Goal: Task Accomplishment & Management: Use online tool/utility

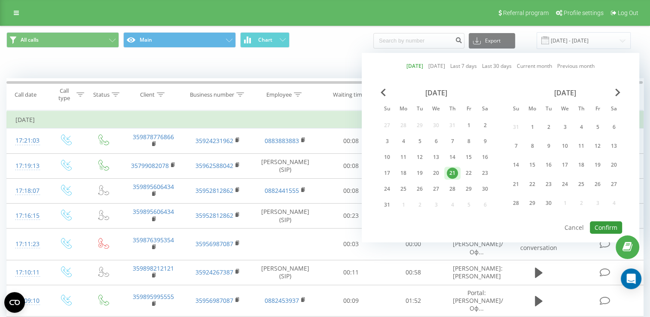
click at [606, 225] on button "Confirm" at bounding box center [606, 227] width 32 height 12
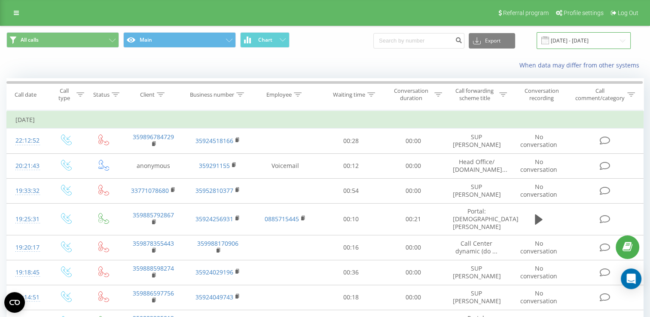
click at [580, 41] on input "[DATE] - [DATE]" at bounding box center [583, 40] width 94 height 17
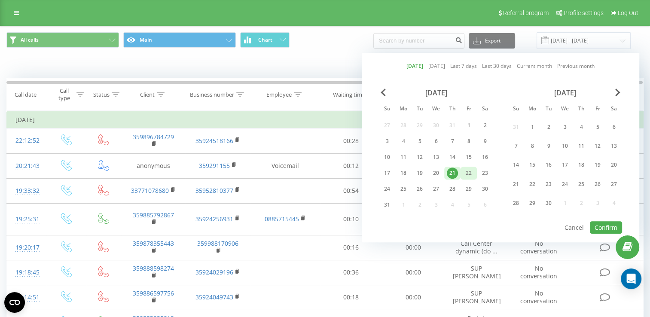
click at [468, 171] on div "22" at bounding box center [468, 172] width 11 height 11
click at [454, 173] on div "21" at bounding box center [452, 172] width 11 height 11
click at [603, 224] on button "Confirm" at bounding box center [606, 227] width 32 height 12
type input "[DATE] - [DATE]"
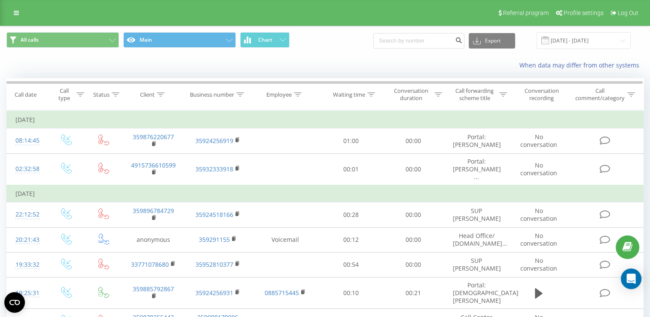
click at [0, 0] on icon at bounding box center [0, 0] width 0 height 0
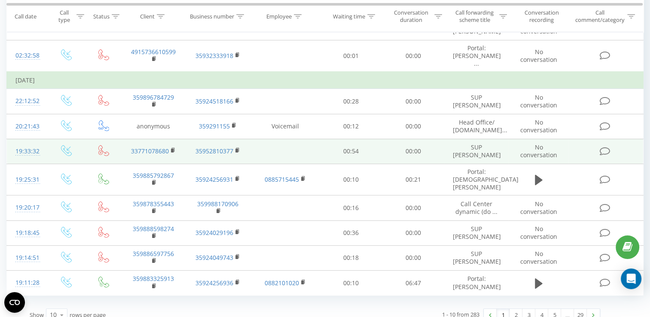
scroll to position [122, 0]
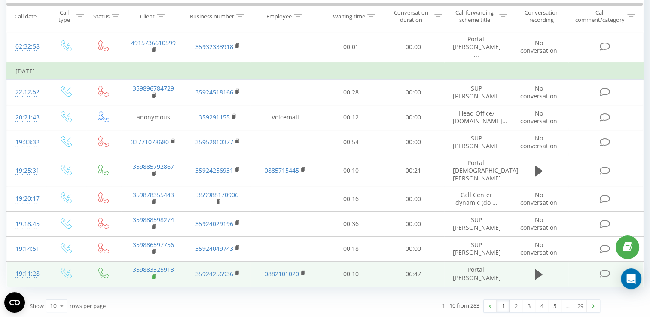
click at [153, 275] on rect at bounding box center [153, 277] width 3 height 4
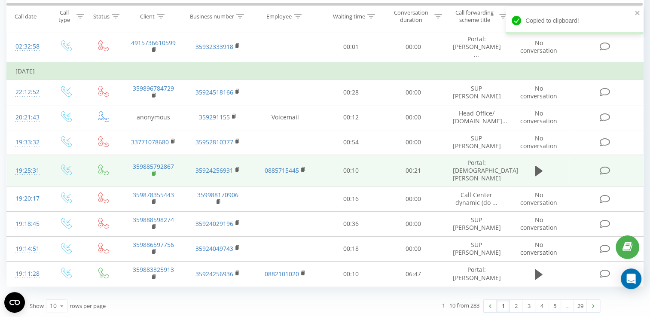
click at [155, 172] on rect at bounding box center [153, 174] width 3 height 4
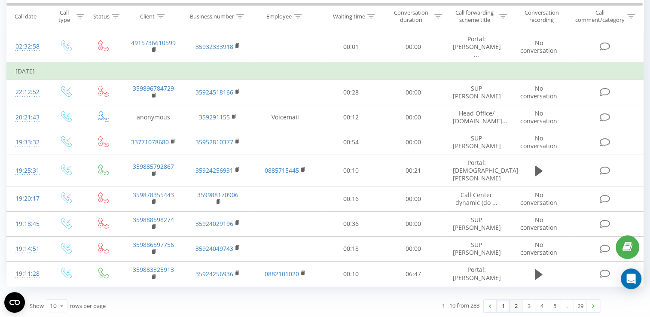
click at [514, 305] on link "2" at bounding box center [515, 306] width 13 height 12
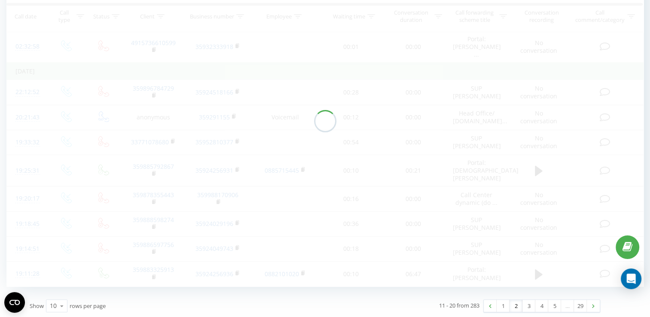
scroll to position [57, 0]
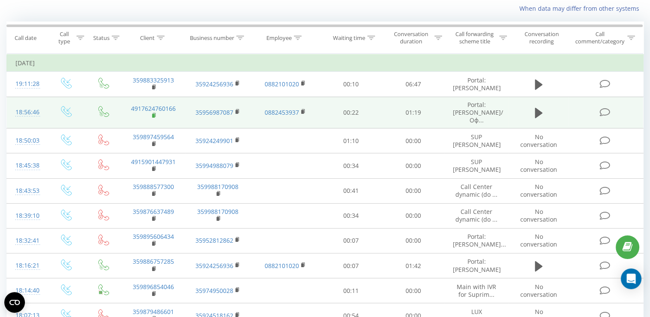
click at [155, 118] on rect at bounding box center [153, 116] width 3 height 4
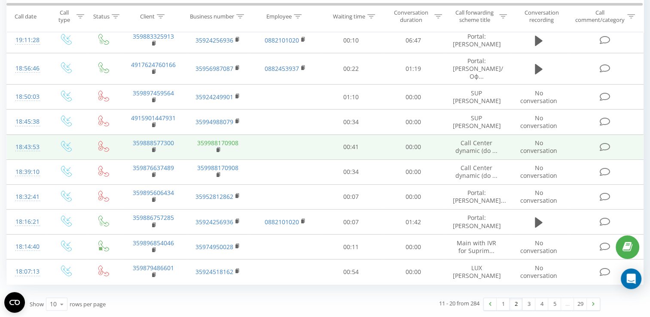
scroll to position [105, 0]
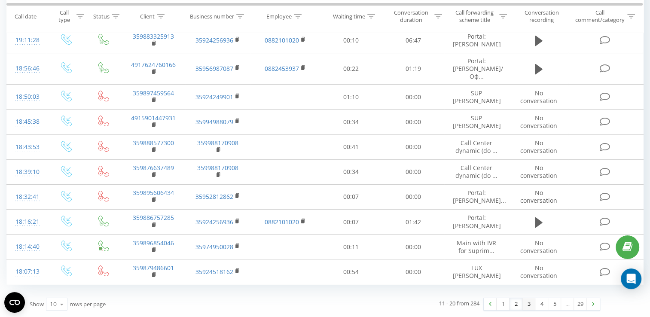
click at [529, 306] on link "3" at bounding box center [528, 304] width 13 height 12
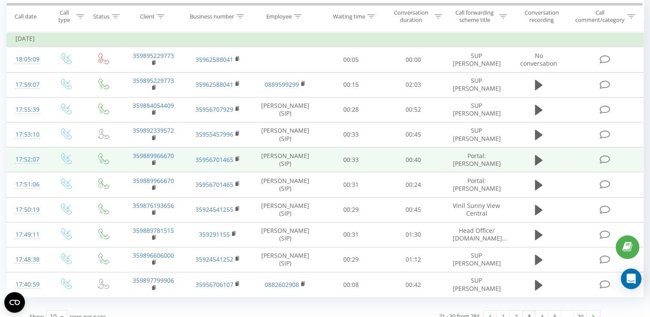
scroll to position [92, 0]
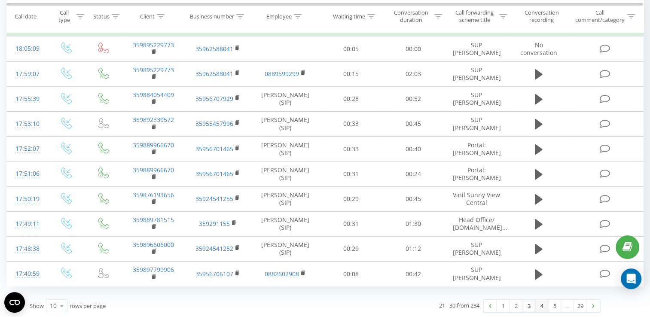
click at [539, 307] on link "4" at bounding box center [541, 306] width 13 height 12
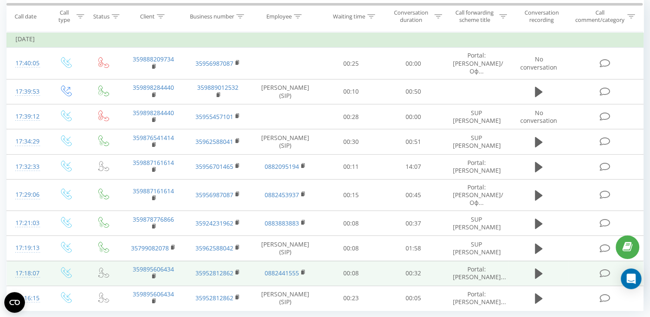
scroll to position [92, 0]
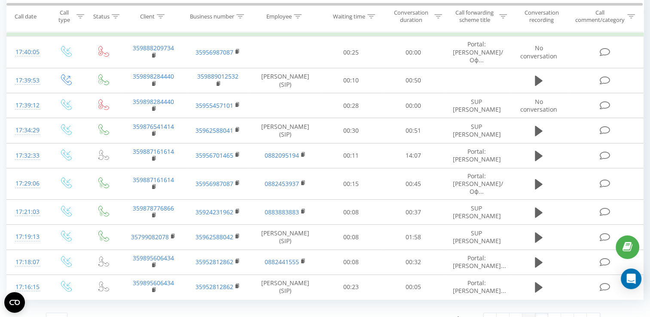
click at [527, 313] on link "3" at bounding box center [528, 319] width 13 height 12
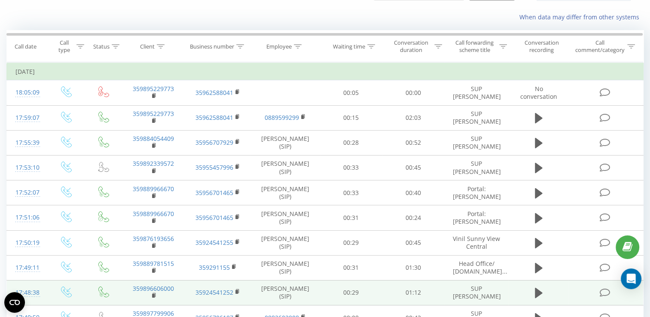
scroll to position [92, 0]
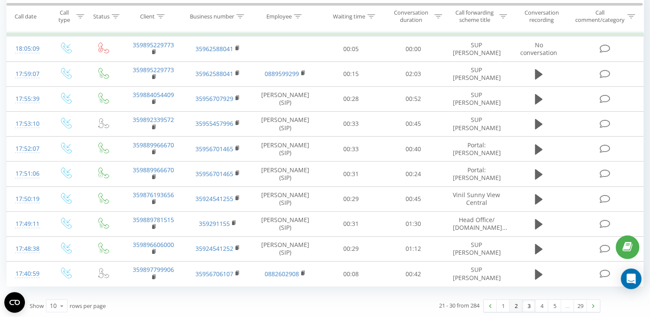
click at [513, 306] on link "2" at bounding box center [515, 306] width 13 height 12
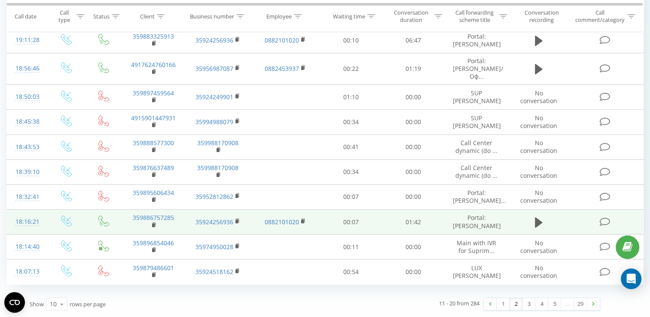
scroll to position [62, 0]
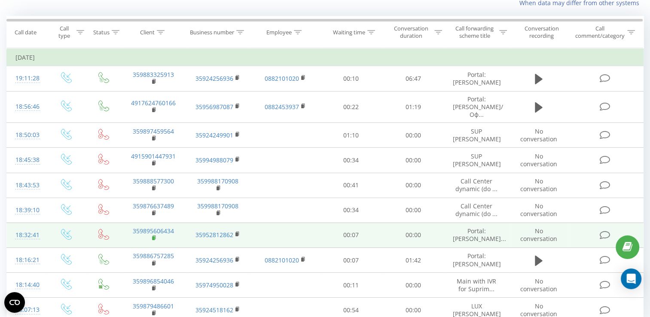
click at [153, 236] on rect at bounding box center [153, 238] width 3 height 4
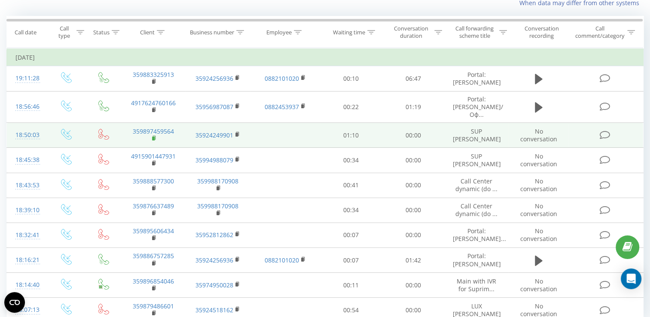
click at [154, 137] on rect at bounding box center [153, 139] width 3 height 4
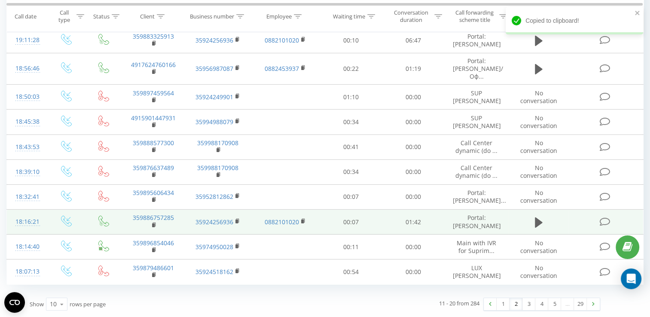
scroll to position [105, 0]
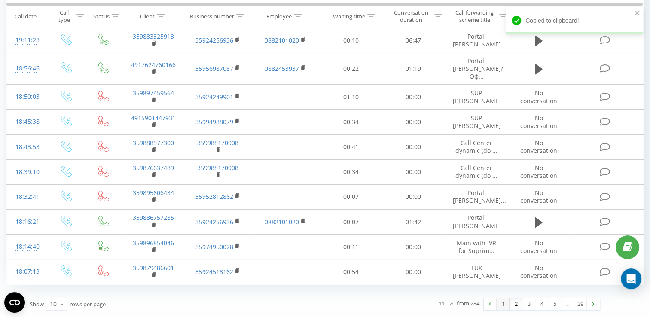
click at [505, 301] on link "1" at bounding box center [502, 304] width 13 height 12
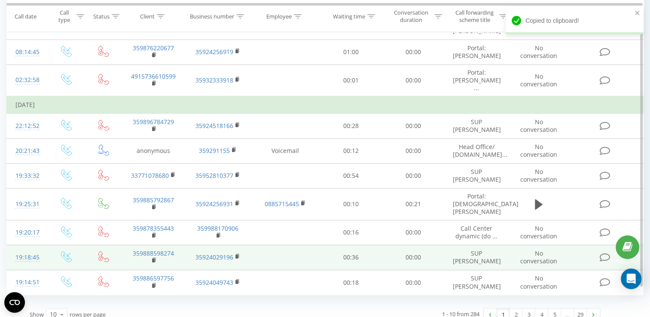
scroll to position [116, 0]
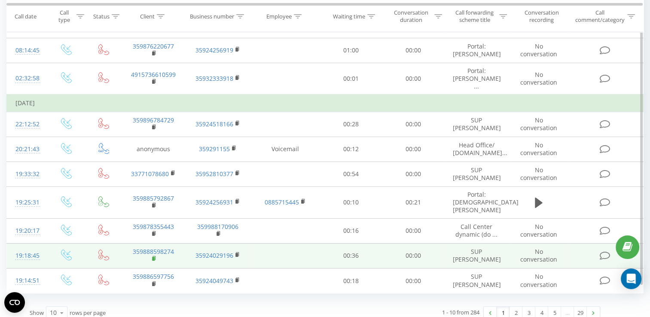
click at [153, 257] on rect at bounding box center [153, 259] width 3 height 4
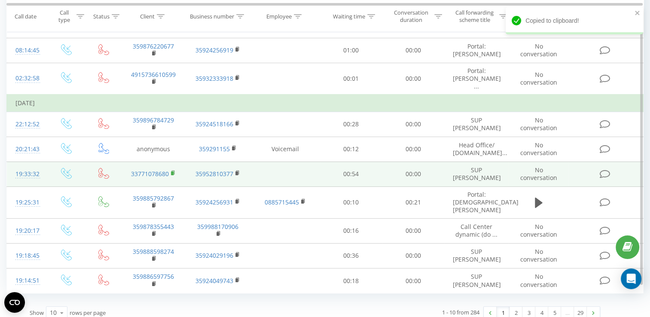
click at [171, 171] on rect at bounding box center [172, 173] width 3 height 4
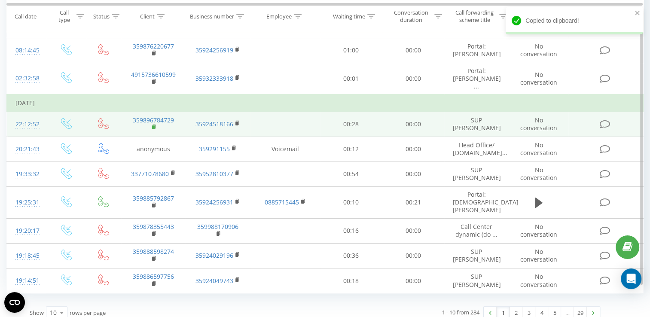
click at [153, 125] on rect at bounding box center [153, 127] width 3 height 4
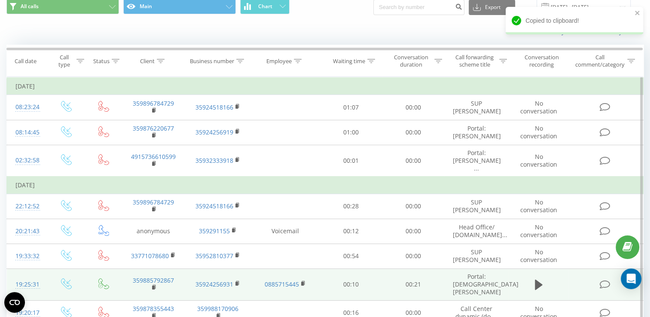
scroll to position [30, 0]
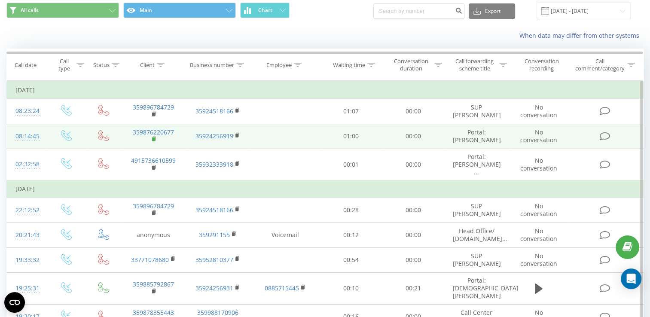
click at [154, 138] on rect at bounding box center [153, 139] width 3 height 4
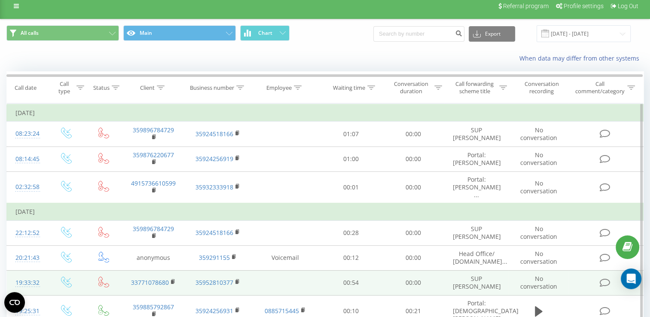
scroll to position [0, 0]
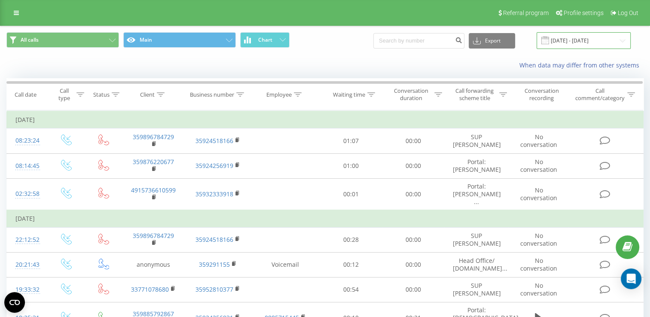
click at [569, 40] on input "[DATE] - [DATE]" at bounding box center [583, 40] width 94 height 17
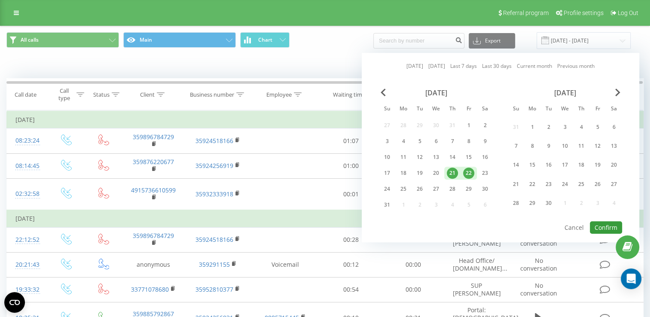
click at [605, 221] on button "Confirm" at bounding box center [606, 227] width 32 height 12
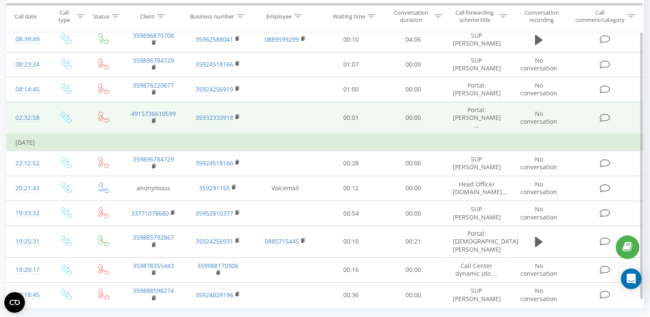
scroll to position [116, 0]
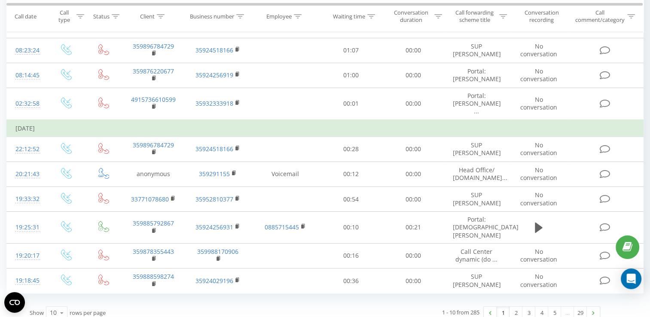
click at [0, 0] on icon at bounding box center [0, 0] width 0 height 0
click at [0, 0] on input "text" at bounding box center [0, 0] width 0 height 0
type input "luximmobg_veleva"
click at [0, 0] on button "Login" at bounding box center [0, 0] width 0 height 0
click at [0, 0] on icon at bounding box center [0, 0] width 0 height 0
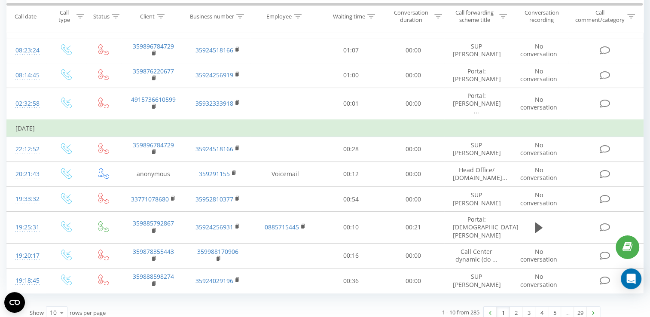
click at [0, 0] on button "Login" at bounding box center [0, 0] width 0 height 0
click at [0, 0] on icon at bounding box center [0, 0] width 0 height 0
click at [0, 0] on span "Online" at bounding box center [0, 0] width 0 height 0
click at [0, 0] on icon at bounding box center [0, 0] width 0 height 0
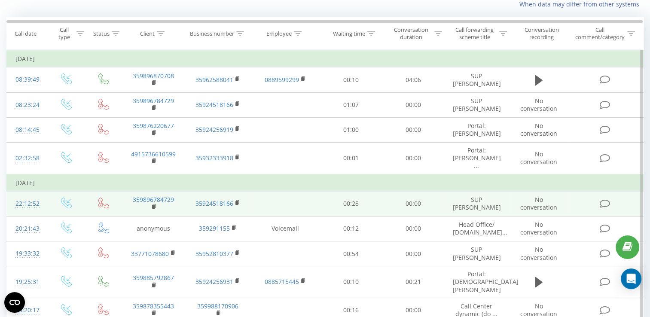
scroll to position [0, 0]
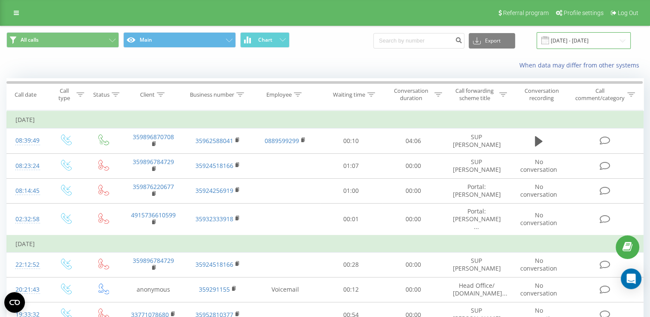
click at [567, 41] on input "[DATE] - [DATE]" at bounding box center [583, 40] width 94 height 17
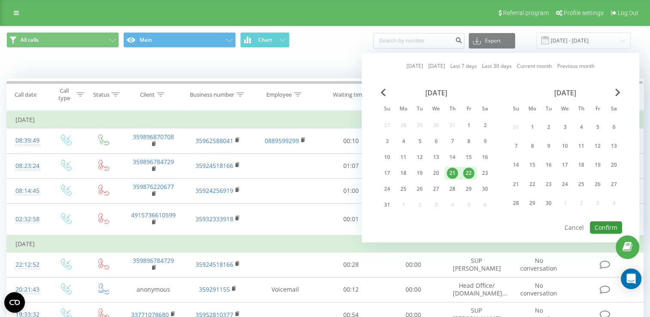
click at [599, 222] on button "Confirm" at bounding box center [606, 227] width 32 height 12
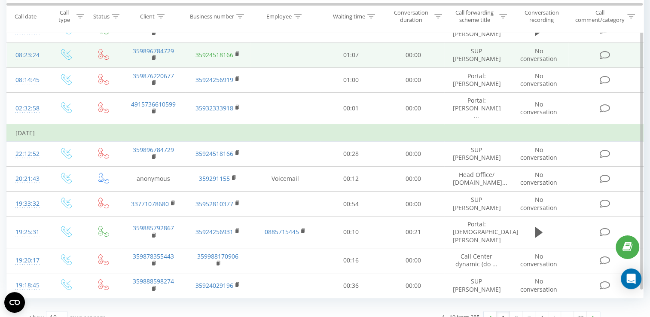
scroll to position [116, 0]
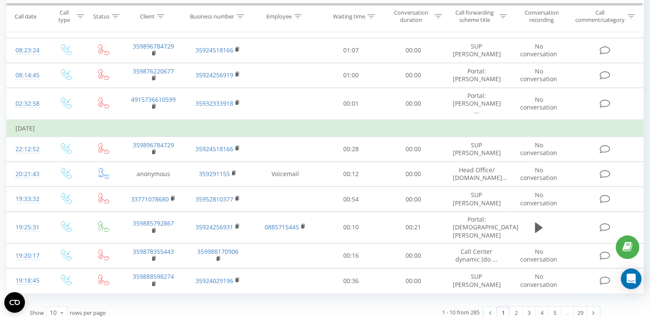
click at [0, 0] on button at bounding box center [0, 0] width 0 height 0
click at [0, 0] on span "359895424440" at bounding box center [0, 0] width 0 height 0
copy span "359895424440"
click at [513, 307] on link "2" at bounding box center [515, 313] width 13 height 12
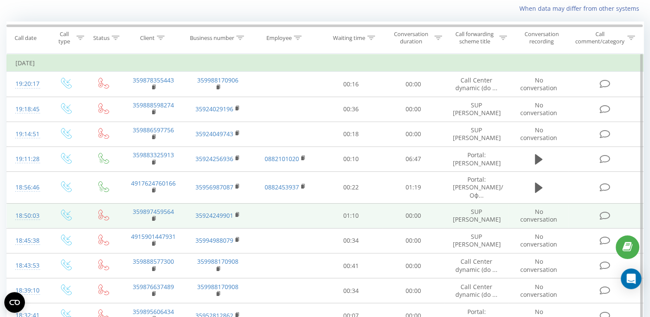
scroll to position [99, 0]
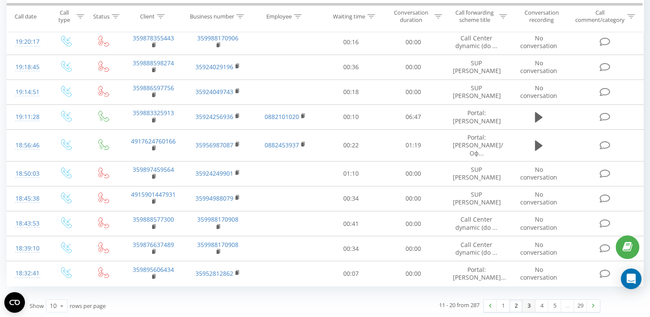
click at [531, 307] on link "3" at bounding box center [528, 306] width 13 height 12
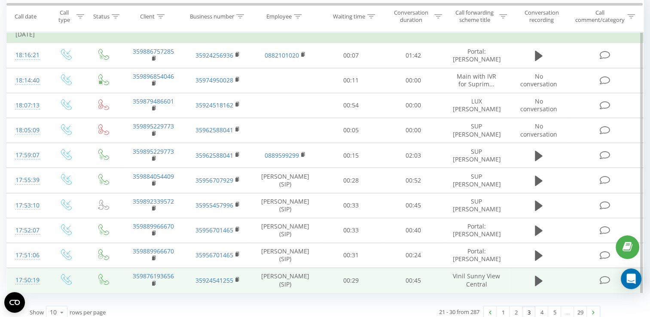
scroll to position [99, 0]
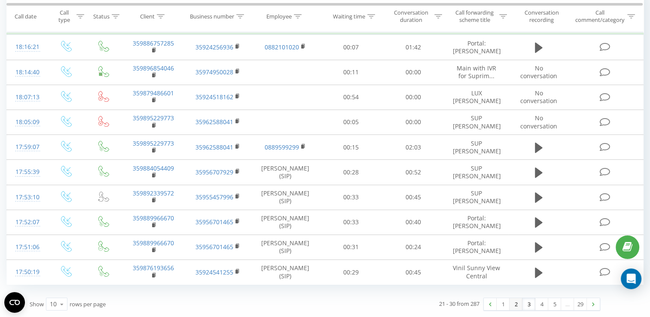
click at [516, 304] on link "2" at bounding box center [515, 304] width 13 height 12
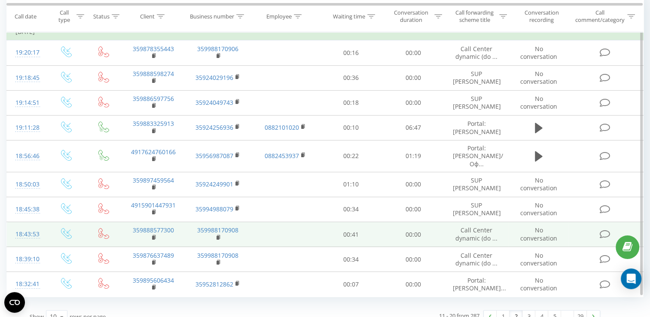
scroll to position [99, 0]
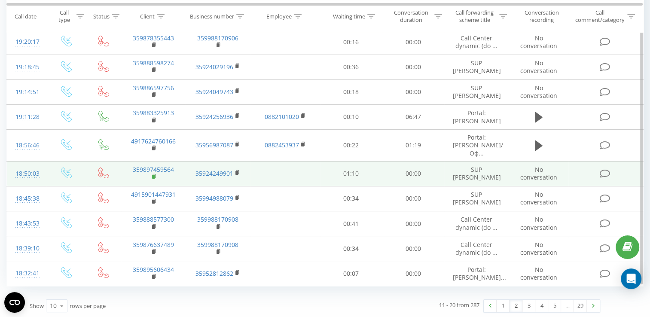
click at [153, 176] on rect at bounding box center [153, 177] width 3 height 4
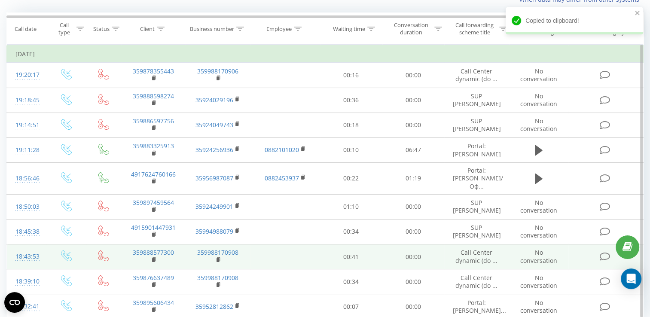
scroll to position [56, 0]
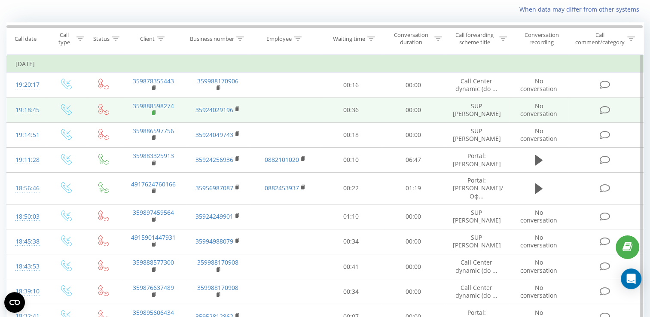
click at [153, 113] on rect at bounding box center [153, 113] width 3 height 4
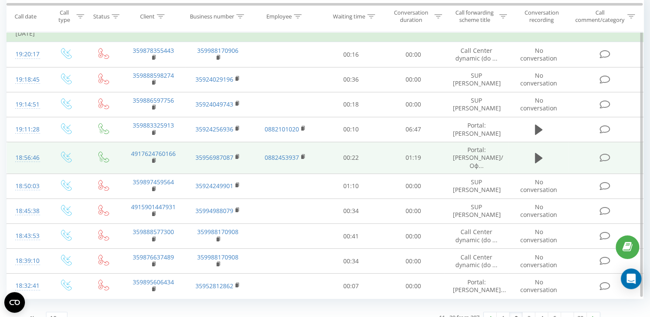
scroll to position [99, 0]
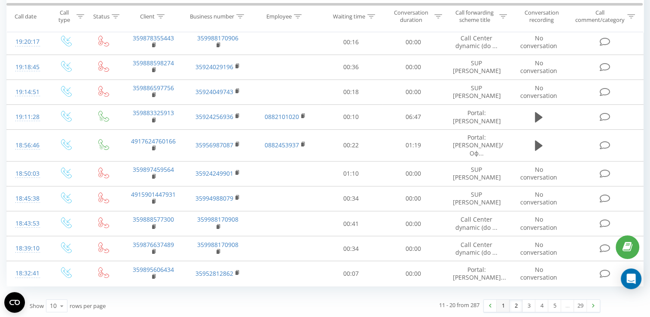
click at [502, 305] on link "1" at bounding box center [502, 306] width 13 height 12
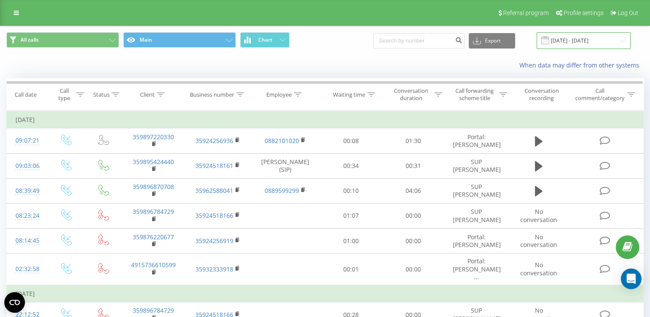
click at [574, 39] on input "[DATE] - [DATE]" at bounding box center [583, 40] width 94 height 17
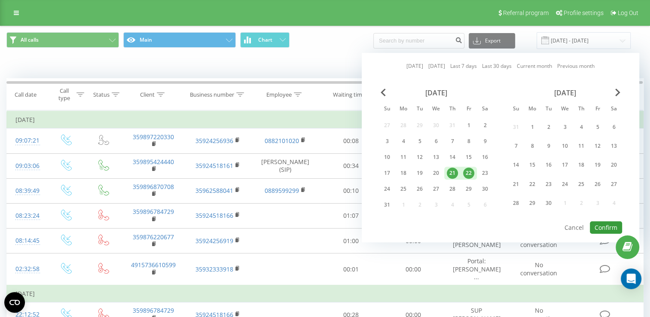
click at [609, 222] on button "Confirm" at bounding box center [606, 227] width 32 height 12
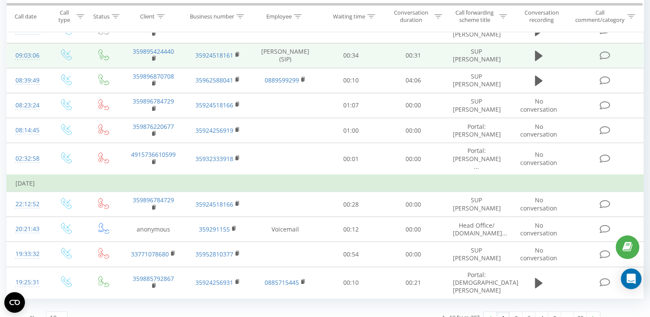
scroll to position [122, 0]
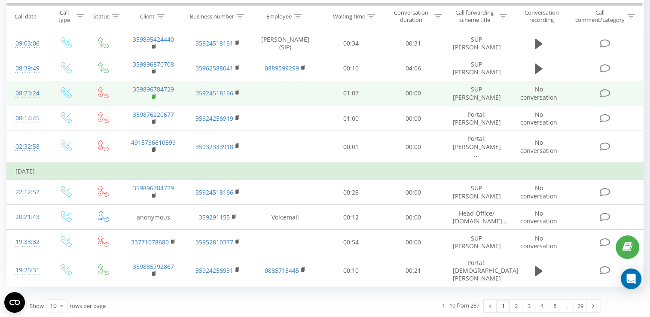
click at [152, 100] on icon at bounding box center [154, 97] width 5 height 6
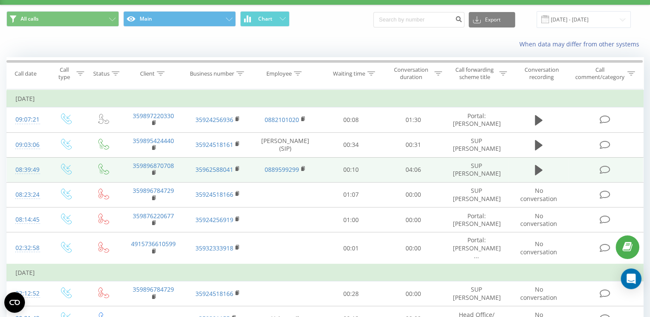
scroll to position [0, 0]
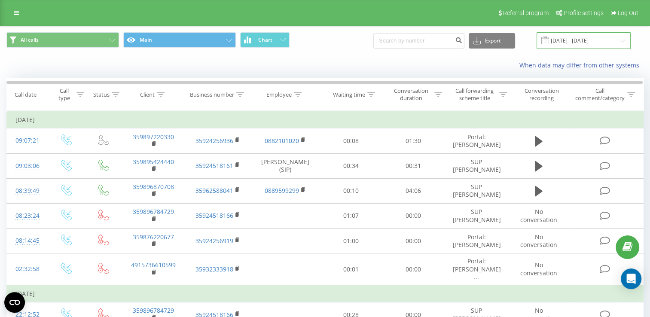
click at [575, 38] on input "[DATE] - [DATE]" at bounding box center [583, 40] width 94 height 17
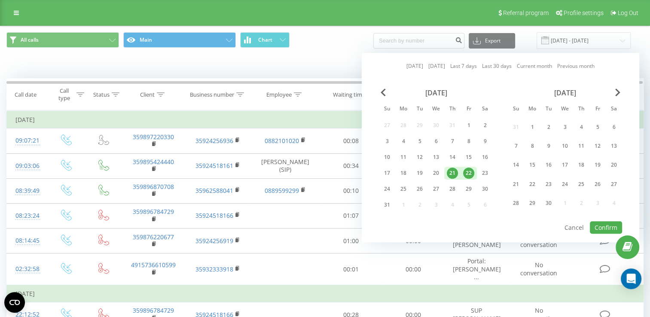
click at [470, 173] on div "22" at bounding box center [468, 172] width 11 height 11
click at [603, 224] on button "Confirm" at bounding box center [606, 227] width 32 height 12
type input "[DATE] - [DATE]"
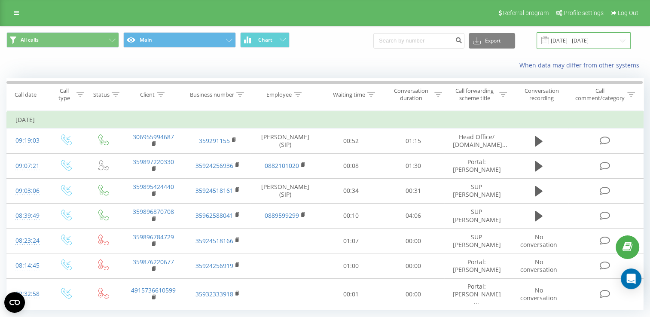
click at [566, 43] on input "[DATE] - [DATE]" at bounding box center [583, 40] width 94 height 17
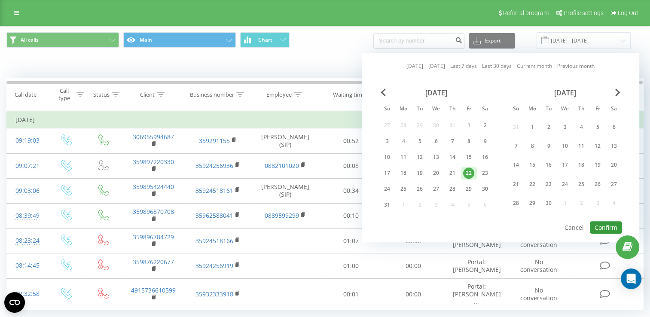
click at [603, 222] on button "Confirm" at bounding box center [606, 227] width 32 height 12
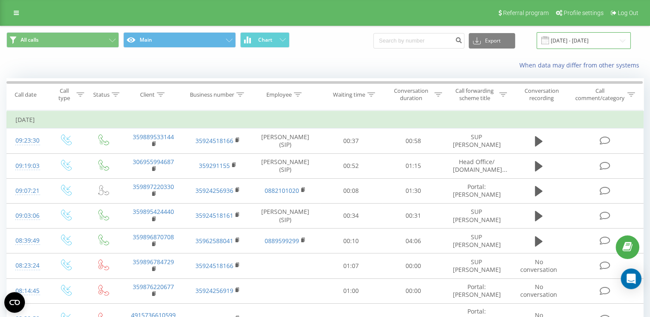
click at [581, 42] on input "[DATE] - [DATE]" at bounding box center [583, 40] width 94 height 17
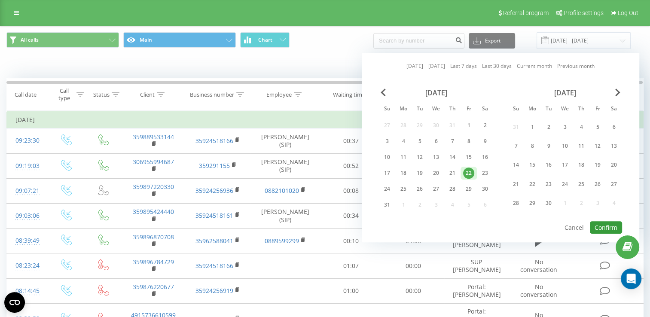
click at [600, 227] on button "Confirm" at bounding box center [606, 227] width 32 height 12
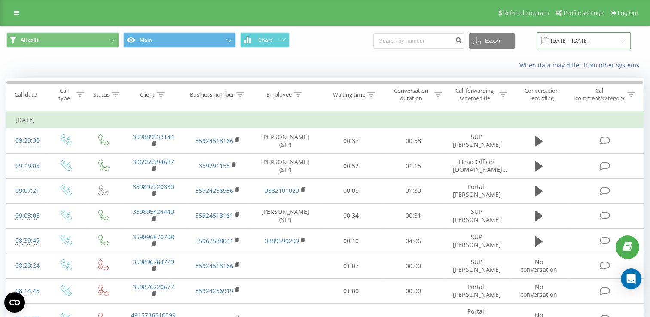
click at [564, 41] on input "[DATE] - [DATE]" at bounding box center [583, 40] width 94 height 17
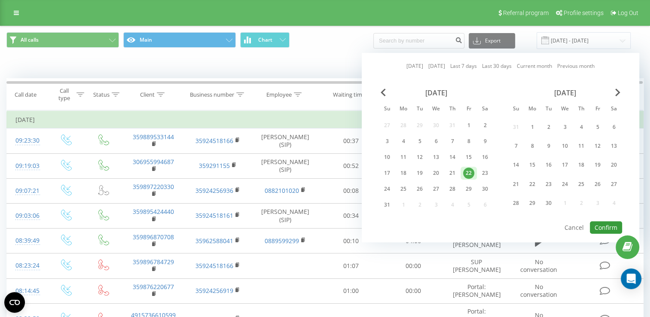
click at [605, 222] on button "Confirm" at bounding box center [606, 227] width 32 height 12
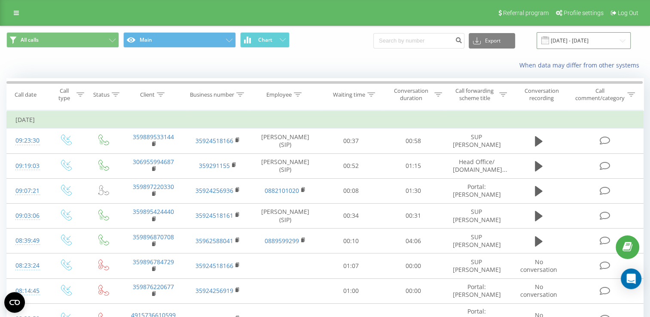
click at [570, 39] on input "[DATE] - [DATE]" at bounding box center [583, 40] width 94 height 17
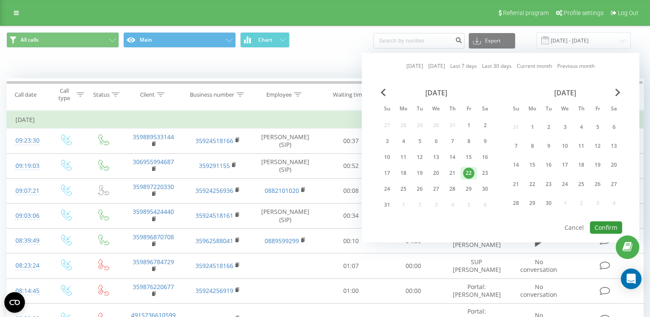
click at [604, 224] on button "Confirm" at bounding box center [606, 227] width 32 height 12
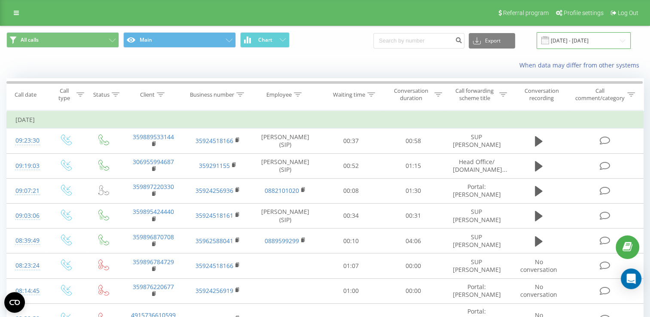
click at [576, 42] on input "[DATE] - [DATE]" at bounding box center [583, 40] width 94 height 17
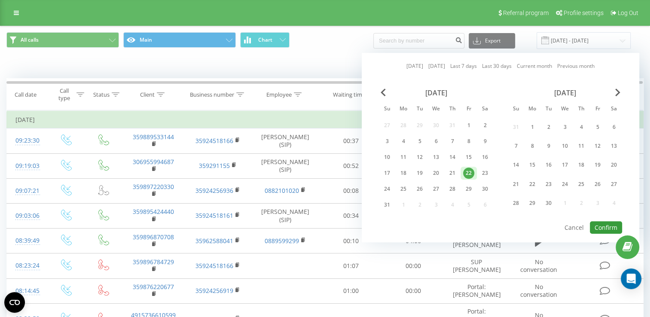
click at [600, 224] on button "Confirm" at bounding box center [606, 227] width 32 height 12
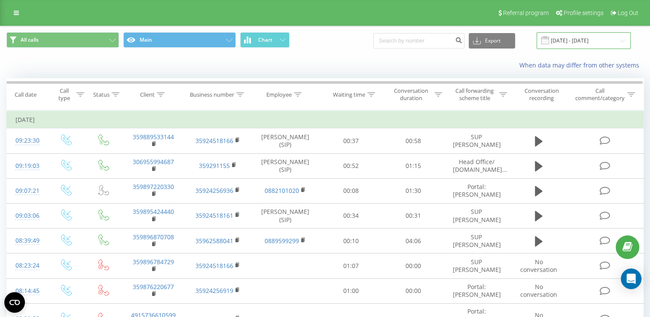
click at [590, 39] on input "[DATE] - [DATE]" at bounding box center [583, 40] width 94 height 17
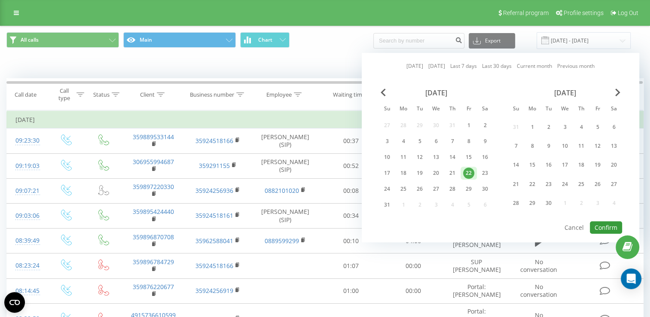
click at [609, 223] on button "Confirm" at bounding box center [606, 227] width 32 height 12
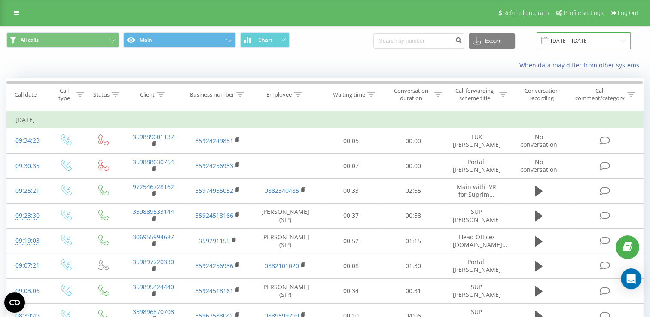
click at [573, 40] on input "[DATE] - [DATE]" at bounding box center [583, 40] width 94 height 17
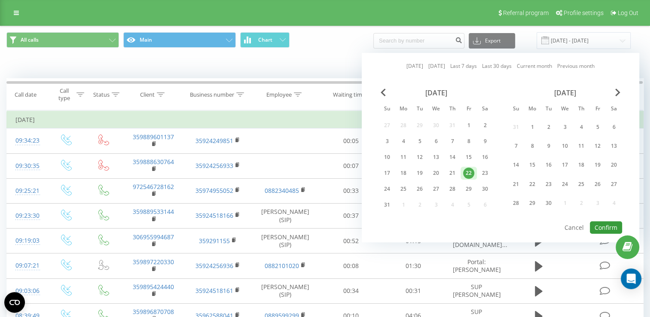
click at [606, 223] on button "Confirm" at bounding box center [606, 227] width 32 height 12
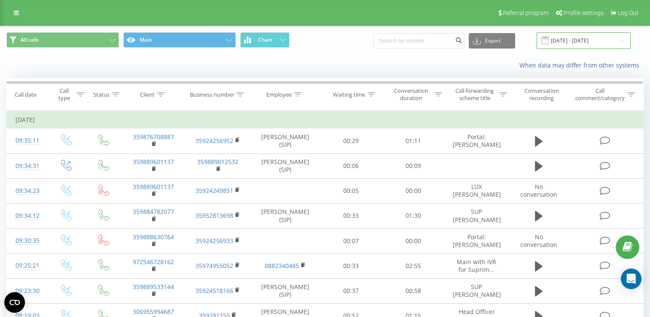
click at [569, 37] on input "[DATE] - [DATE]" at bounding box center [583, 40] width 94 height 17
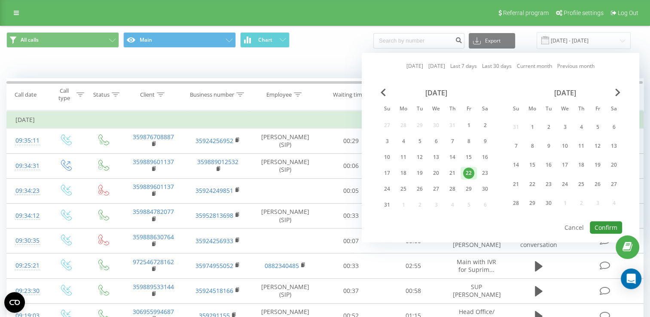
click at [608, 222] on button "Confirm" at bounding box center [606, 227] width 32 height 12
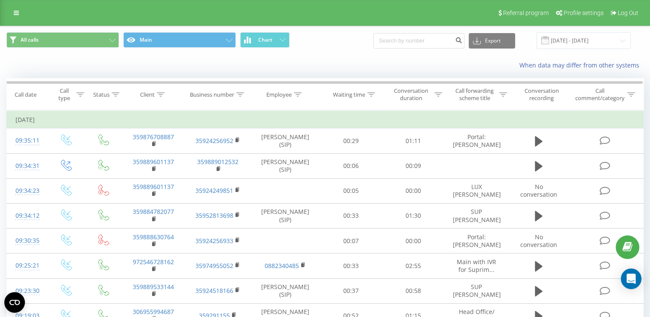
click at [0, 0] on button at bounding box center [0, 0] width 0 height 0
click at [0, 0] on icon at bounding box center [0, 0] width 0 height 0
click at [568, 40] on input "[DATE] - [DATE]" at bounding box center [583, 40] width 94 height 17
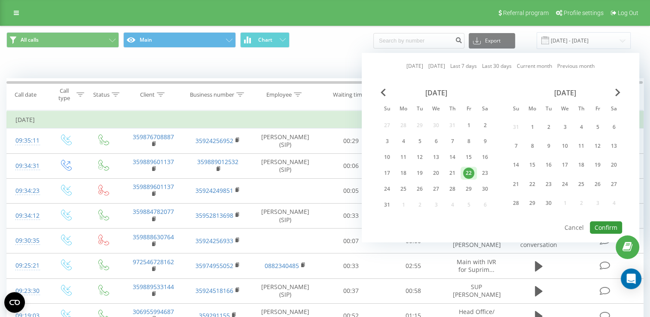
click at [609, 221] on button "Confirm" at bounding box center [606, 227] width 32 height 12
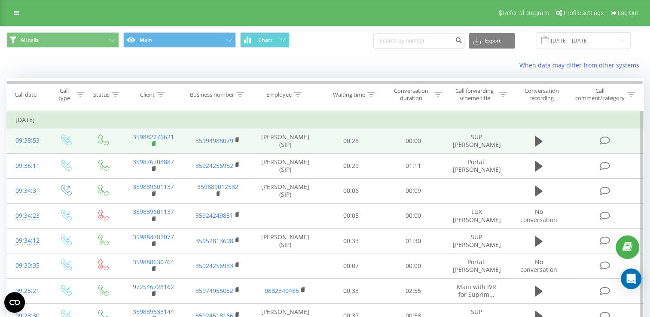
click at [155, 143] on icon at bounding box center [154, 144] width 5 height 6
click at [147, 134] on link "359882276621" at bounding box center [153, 137] width 41 height 8
type input "35988227662"
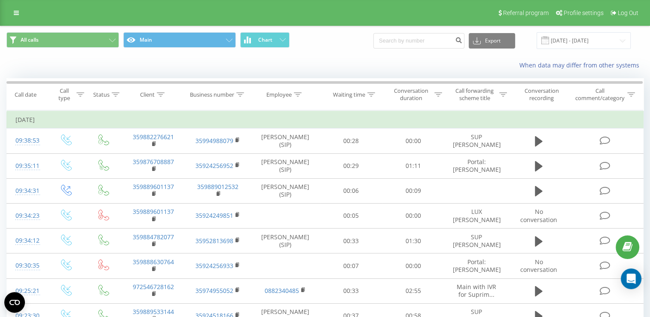
click at [0, 0] on button at bounding box center [0, 0] width 0 height 0
click at [0, 0] on polygon at bounding box center [0, 0] width 0 height 0
click at [574, 37] on input "[DATE] - [DATE]" at bounding box center [583, 40] width 94 height 17
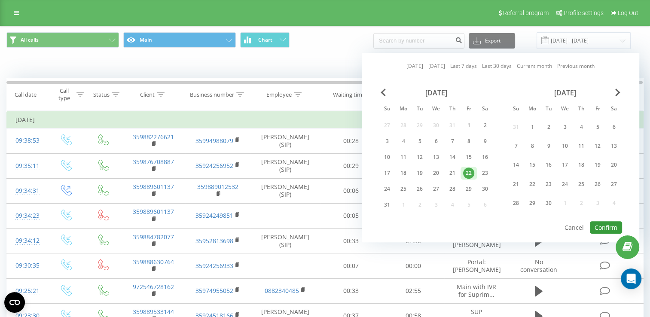
click at [596, 221] on button "Confirm" at bounding box center [606, 227] width 32 height 12
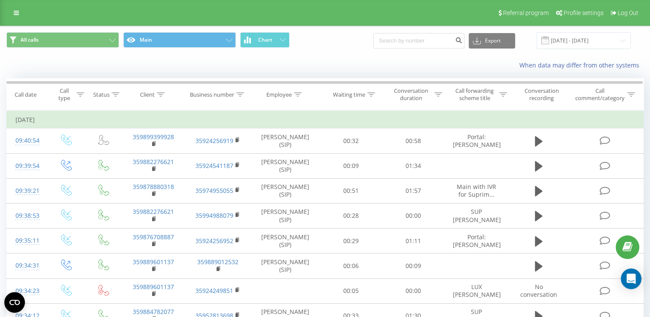
click at [0, 0] on button at bounding box center [0, 0] width 0 height 0
click at [0, 0] on span "359988976960" at bounding box center [0, 0] width 0 height 0
copy span "359988976960"
click at [572, 43] on input "[DATE] - [DATE]" at bounding box center [583, 40] width 94 height 17
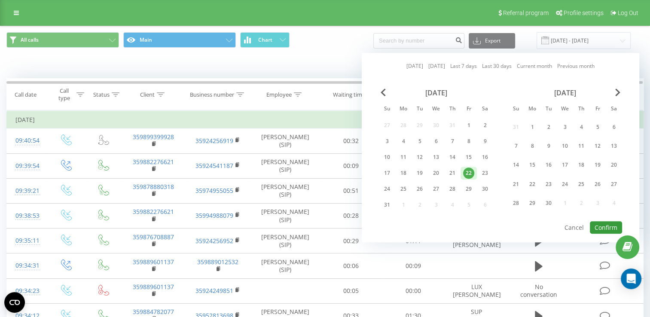
click at [605, 222] on button "Confirm" at bounding box center [606, 227] width 32 height 12
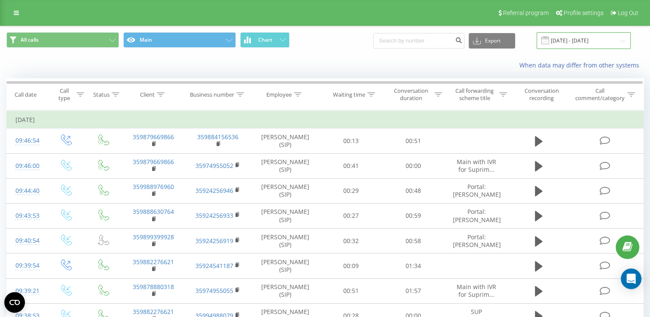
click at [570, 44] on input "[DATE] - [DATE]" at bounding box center [583, 40] width 94 height 17
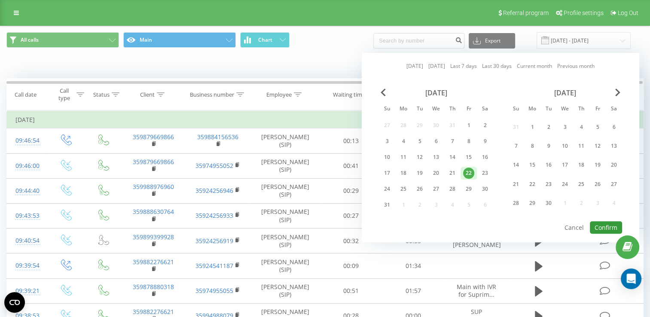
click at [611, 226] on button "Confirm" at bounding box center [606, 227] width 32 height 12
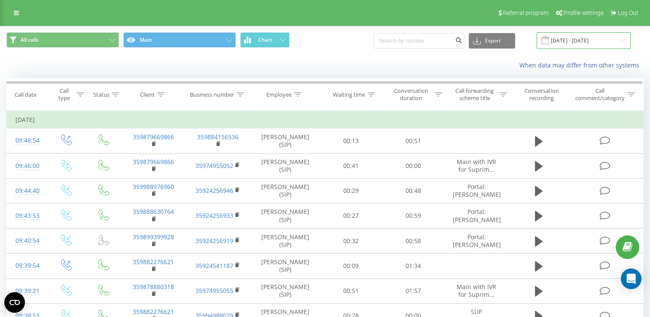
click at [569, 36] on input "[DATE] - [DATE]" at bounding box center [583, 40] width 94 height 17
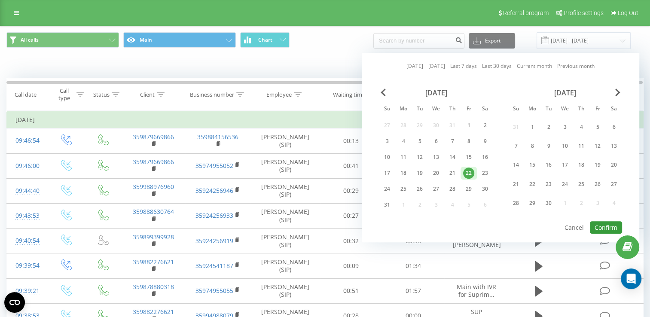
click at [604, 225] on button "Confirm" at bounding box center [606, 227] width 32 height 12
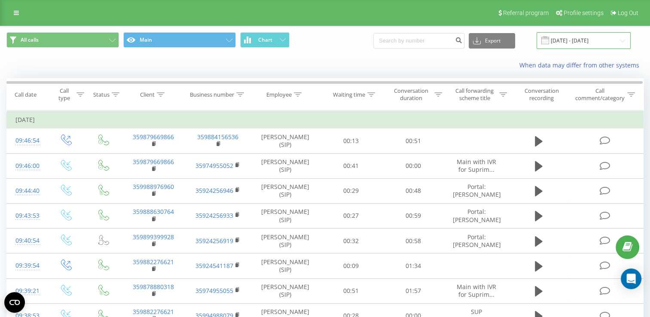
click at [583, 39] on input "[DATE] - [DATE]" at bounding box center [583, 40] width 94 height 17
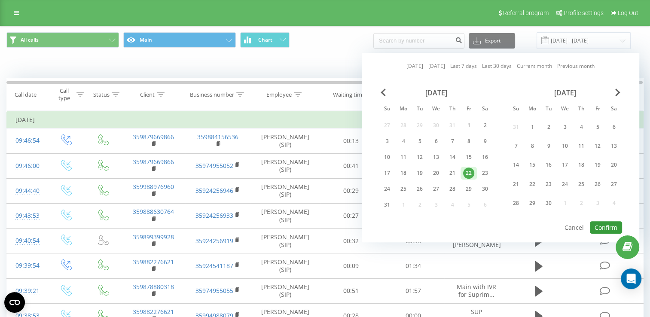
click at [608, 224] on button "Confirm" at bounding box center [606, 227] width 32 height 12
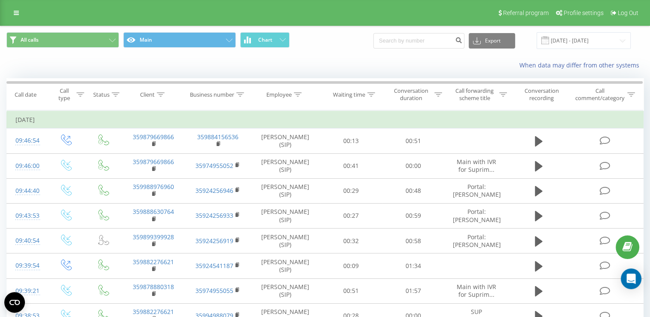
click at [0, 0] on button at bounding box center [0, 0] width 0 height 0
click at [0, 0] on span "359879973737" at bounding box center [0, 0] width 0 height 0
copy span "359879973737"
click at [572, 43] on input "[DATE] - [DATE]" at bounding box center [583, 40] width 94 height 17
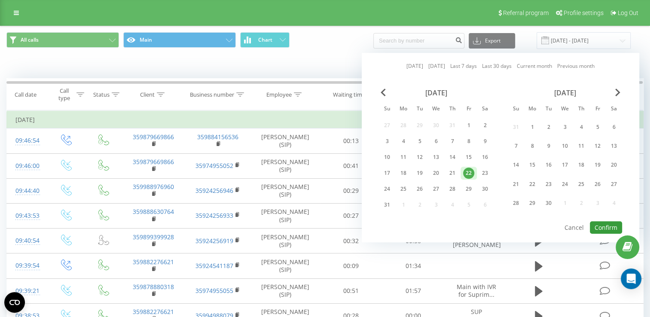
click at [610, 221] on button "Confirm" at bounding box center [606, 227] width 32 height 12
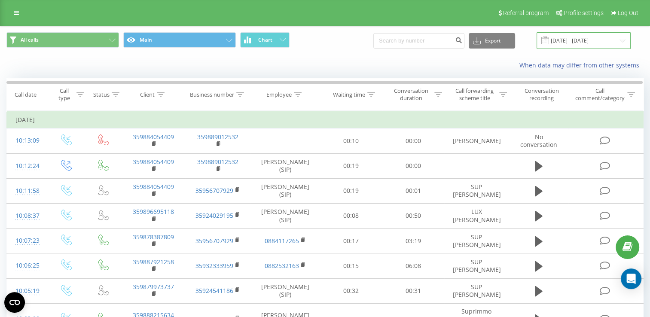
click at [567, 36] on input "[DATE] - [DATE]" at bounding box center [583, 40] width 94 height 17
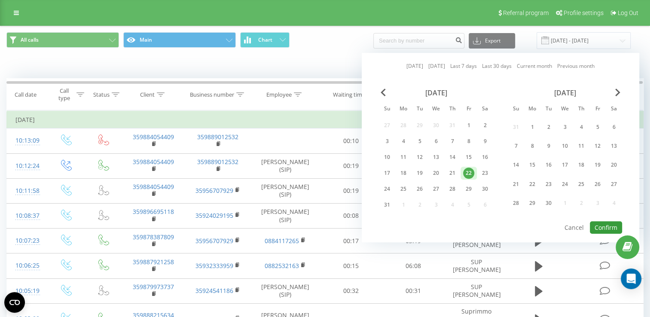
click at [607, 222] on button "Confirm" at bounding box center [606, 227] width 32 height 12
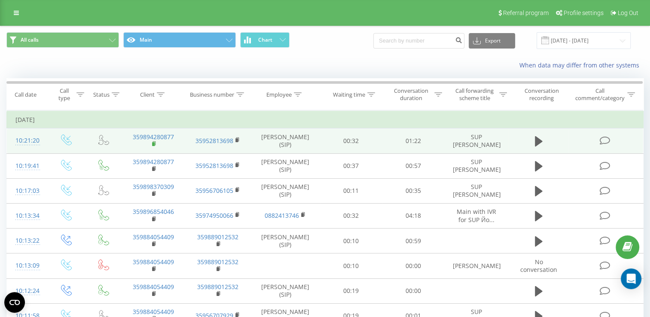
click at [154, 143] on rect at bounding box center [153, 144] width 3 height 4
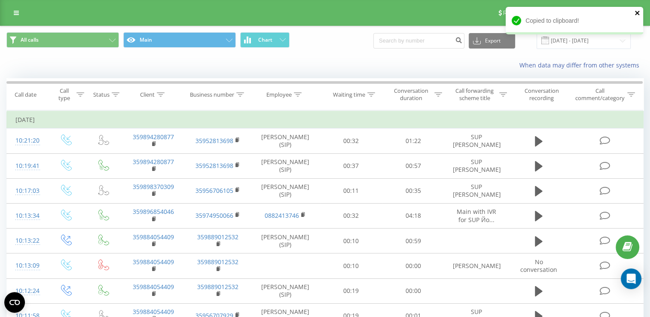
click at [637, 15] on icon "close" at bounding box center [637, 12] width 6 height 7
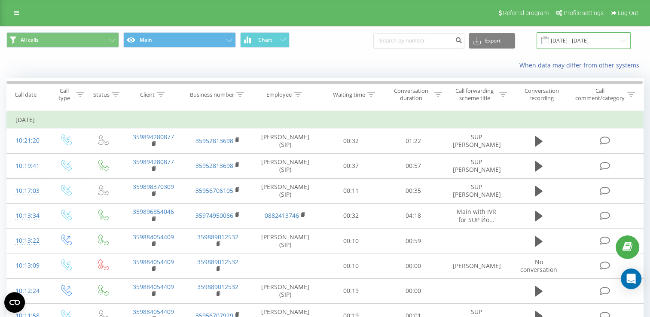
click at [582, 42] on input "[DATE] - [DATE]" at bounding box center [583, 40] width 94 height 17
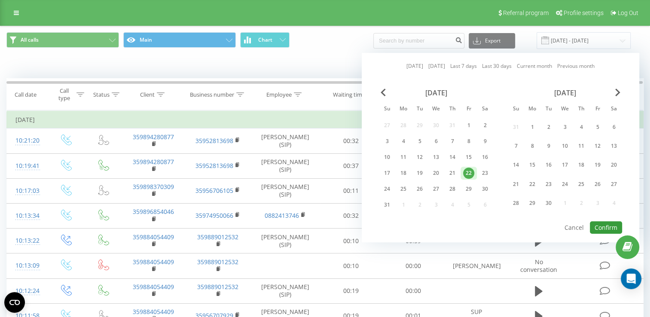
click at [608, 226] on button "Confirm" at bounding box center [606, 227] width 32 height 12
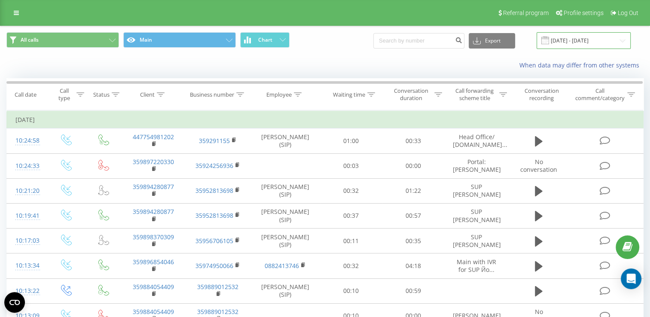
click at [563, 39] on input "[DATE] - [DATE]" at bounding box center [583, 40] width 94 height 17
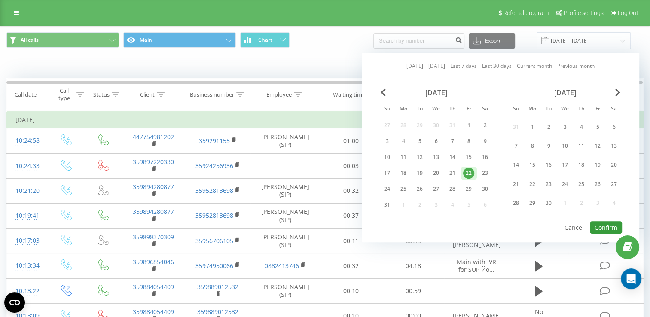
click at [606, 222] on button "Confirm" at bounding box center [606, 227] width 32 height 12
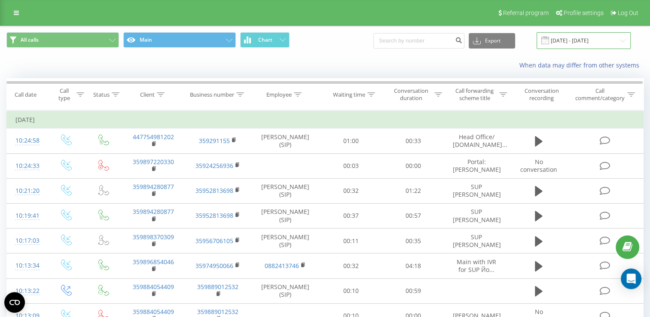
click at [572, 37] on input "[DATE] - [DATE]" at bounding box center [583, 40] width 94 height 17
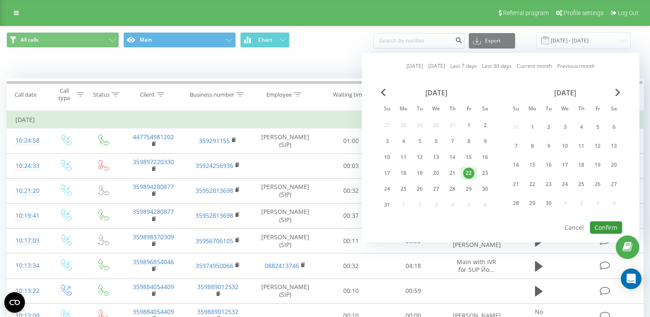
click at [610, 221] on button "Confirm" at bounding box center [606, 227] width 32 height 12
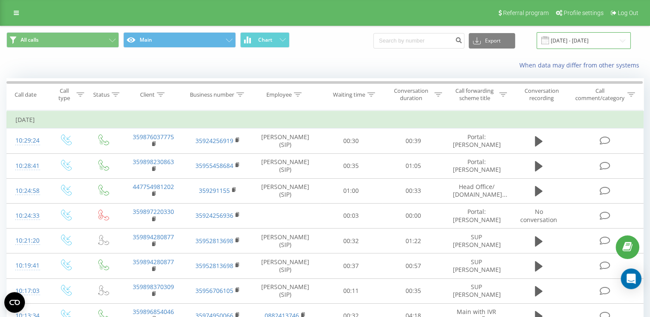
click at [565, 38] on input "[DATE] - [DATE]" at bounding box center [583, 40] width 94 height 17
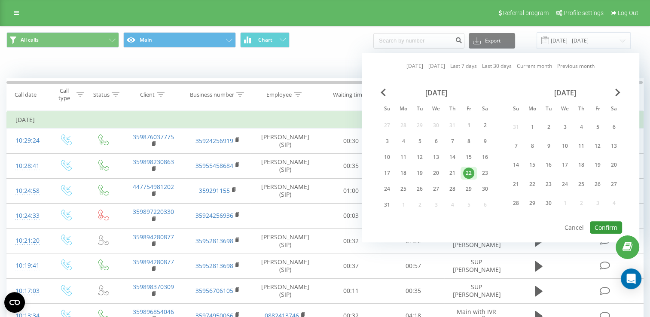
click at [605, 225] on button "Confirm" at bounding box center [606, 227] width 32 height 12
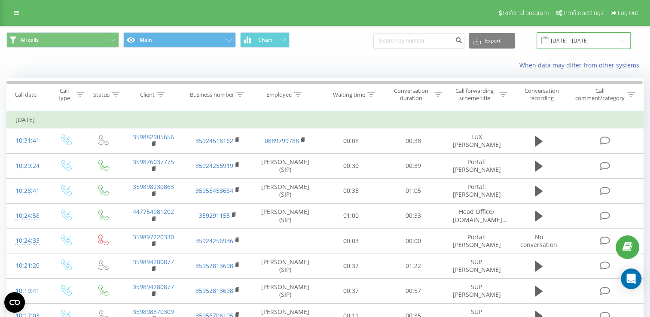
click at [580, 40] on input "[DATE] - [DATE]" at bounding box center [583, 40] width 94 height 17
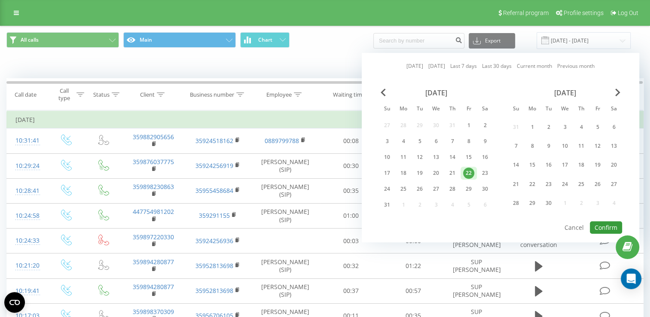
click at [599, 224] on button "Confirm" at bounding box center [606, 227] width 32 height 12
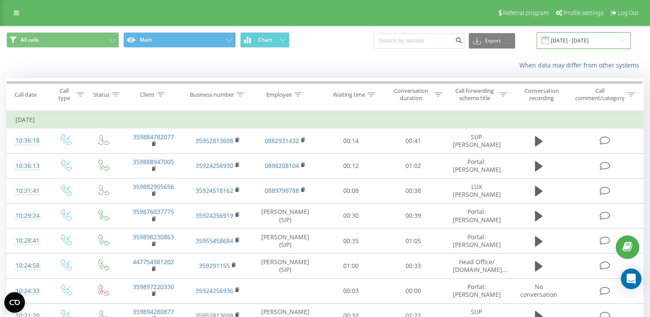
click at [574, 37] on input "[DATE] - [DATE]" at bounding box center [583, 40] width 94 height 17
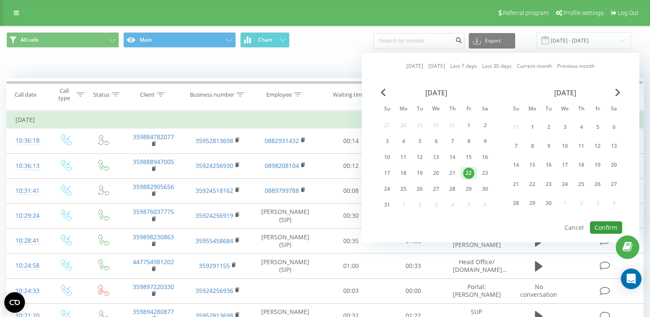
click at [599, 221] on button "Confirm" at bounding box center [606, 227] width 32 height 12
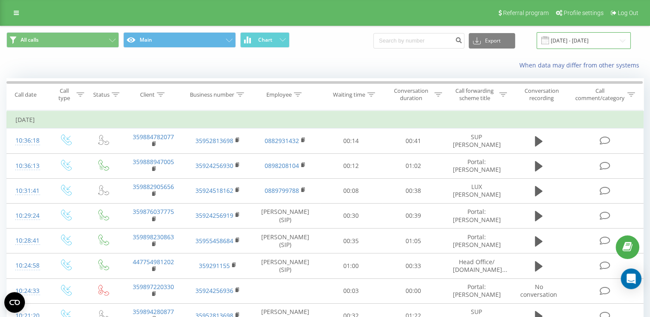
click at [577, 40] on input "[DATE] - [DATE]" at bounding box center [583, 40] width 94 height 17
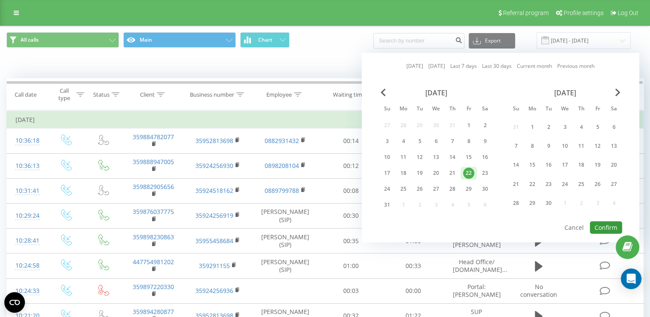
click at [602, 222] on button "Confirm" at bounding box center [606, 227] width 32 height 12
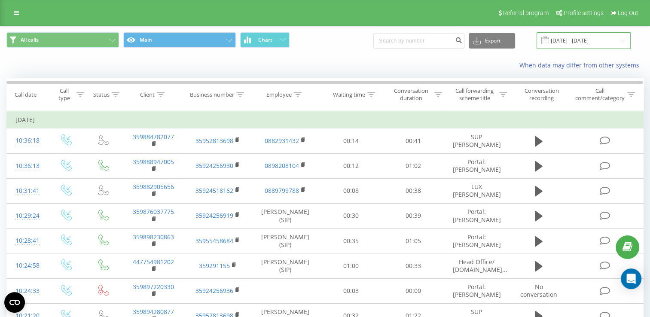
click at [584, 39] on input "[DATE] - [DATE]" at bounding box center [583, 40] width 94 height 17
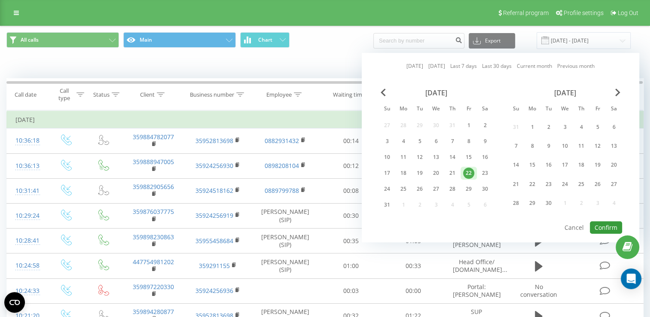
click at [599, 222] on button "Confirm" at bounding box center [606, 227] width 32 height 12
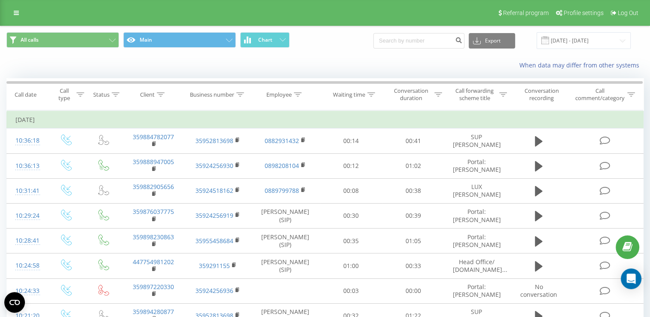
click at [0, 0] on button at bounding box center [0, 0] width 0 height 0
click at [0, 0] on span "359887727244" at bounding box center [0, 0] width 0 height 0
copy span "359887727244"
click at [0, 0] on icon at bounding box center [0, 0] width 0 height 0
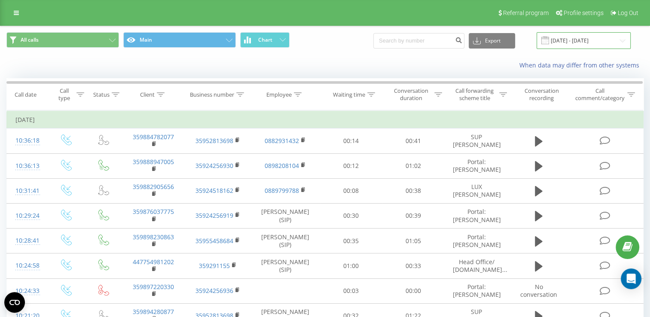
click at [570, 36] on input "[DATE] - [DATE]" at bounding box center [583, 40] width 94 height 17
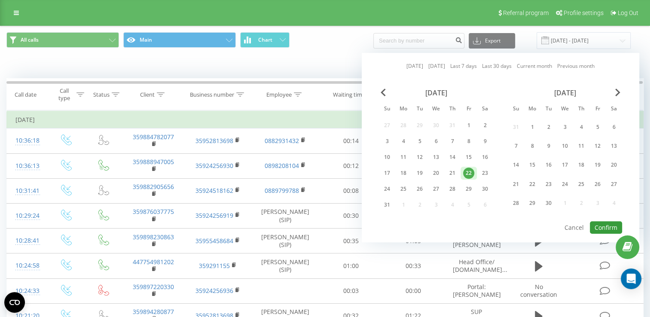
click at [601, 224] on button "Confirm" at bounding box center [606, 227] width 32 height 12
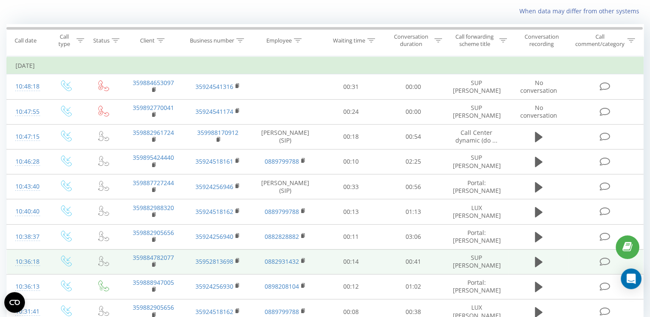
scroll to position [43, 0]
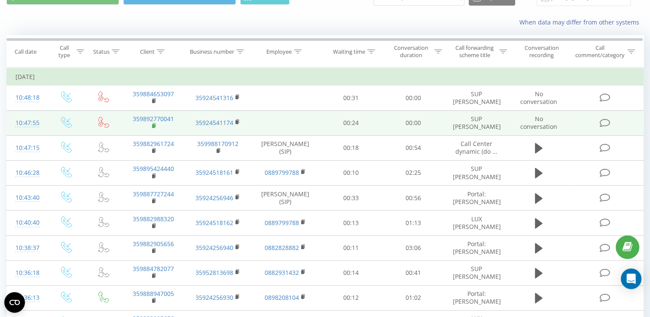
click at [153, 125] on rect at bounding box center [153, 126] width 3 height 4
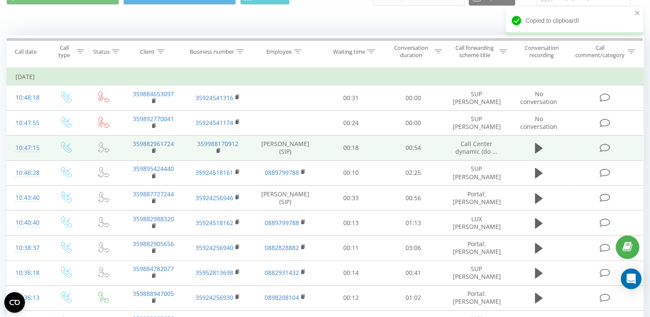
scroll to position [0, 0]
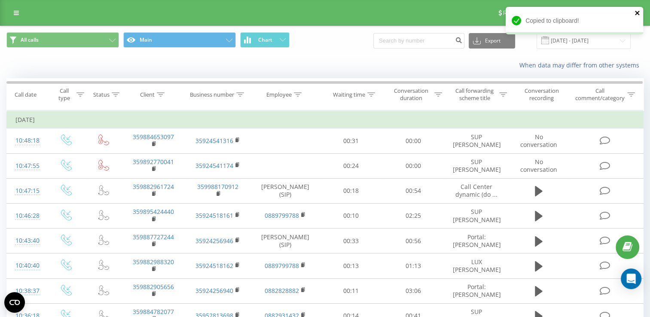
click at [635, 13] on icon "close" at bounding box center [637, 12] width 6 height 7
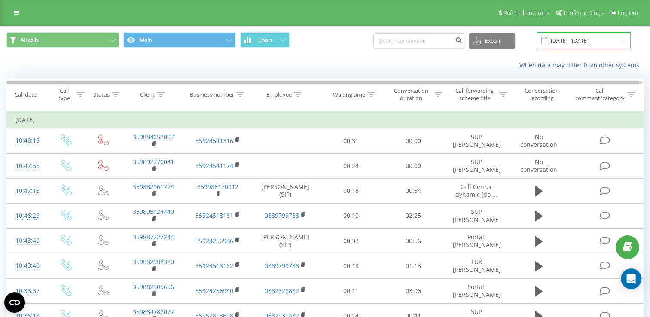
click at [571, 42] on input "[DATE] - [DATE]" at bounding box center [583, 40] width 94 height 17
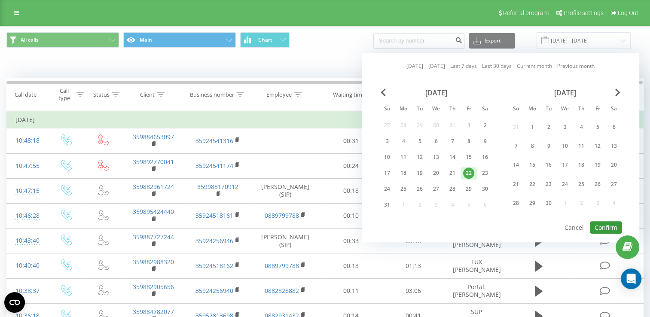
click at [608, 221] on button "Confirm" at bounding box center [606, 227] width 32 height 12
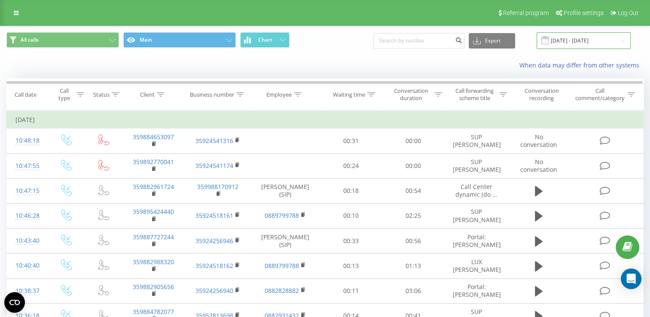
click at [579, 41] on input "[DATE] - [DATE]" at bounding box center [583, 40] width 94 height 17
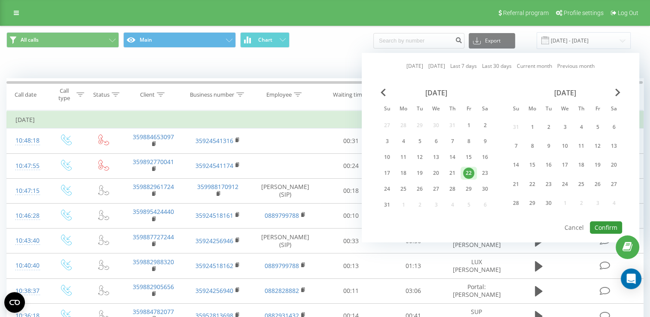
click at [603, 223] on button "Confirm" at bounding box center [606, 227] width 32 height 12
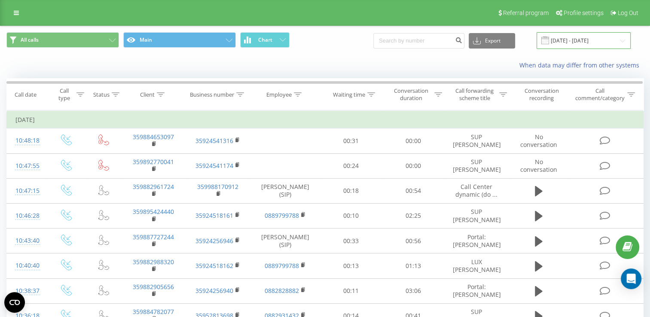
click at [569, 42] on input "[DATE] - [DATE]" at bounding box center [583, 40] width 94 height 17
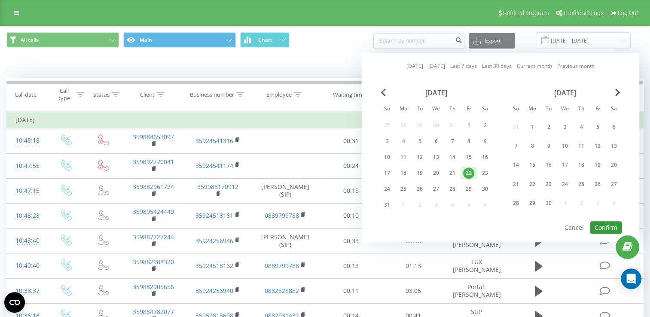
click at [614, 222] on button "Confirm" at bounding box center [606, 227] width 32 height 12
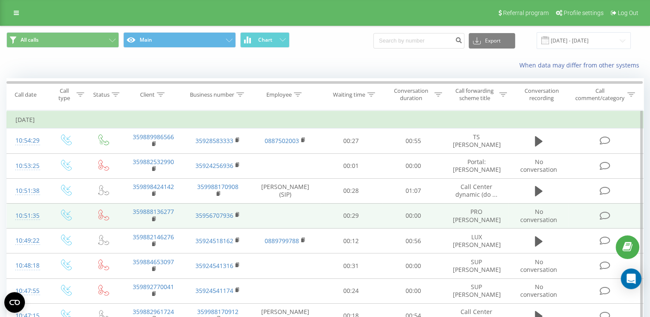
scroll to position [43, 0]
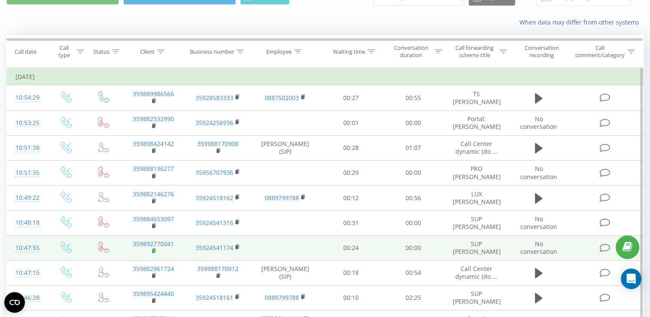
click at [155, 253] on rect at bounding box center [153, 251] width 3 height 4
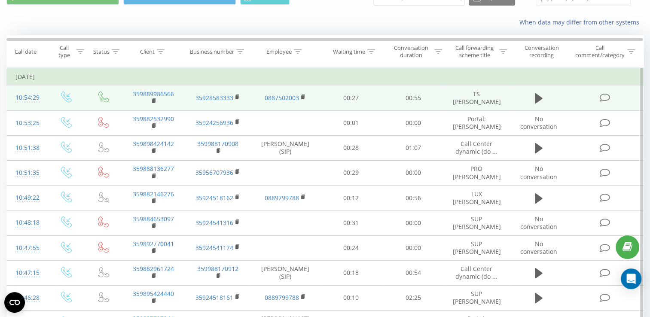
scroll to position [0, 0]
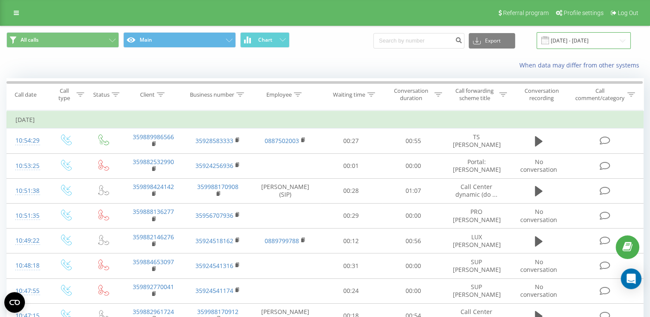
click at [575, 43] on input "[DATE] - [DATE]" at bounding box center [583, 40] width 94 height 17
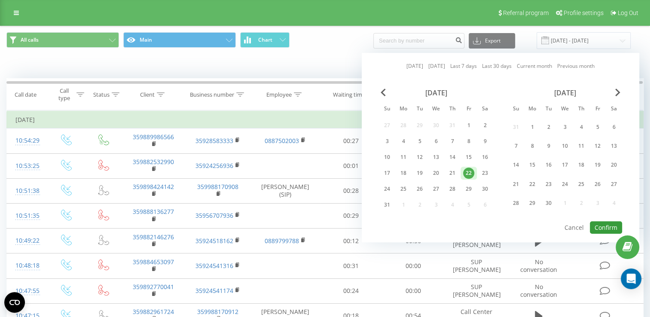
click at [600, 228] on button "Confirm" at bounding box center [606, 227] width 32 height 12
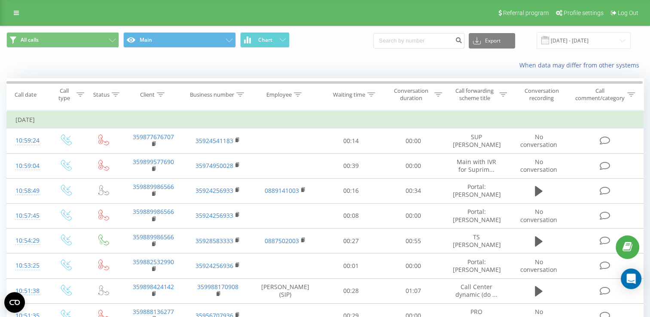
click at [0, 0] on button at bounding box center [0, 0] width 0 height 0
click at [0, 0] on span "359899577690" at bounding box center [0, 0] width 0 height 0
copy span "359899577690"
click at [592, 40] on input "[DATE] - [DATE]" at bounding box center [583, 40] width 94 height 17
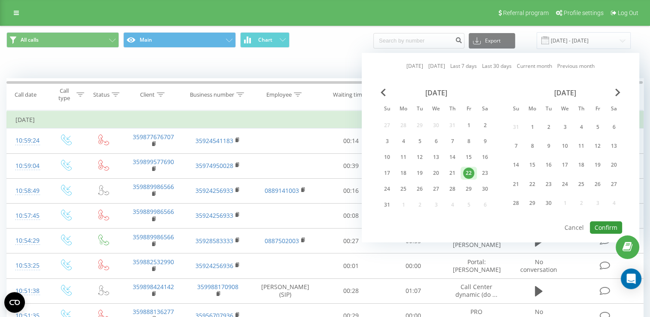
click at [605, 221] on button "Confirm" at bounding box center [606, 227] width 32 height 12
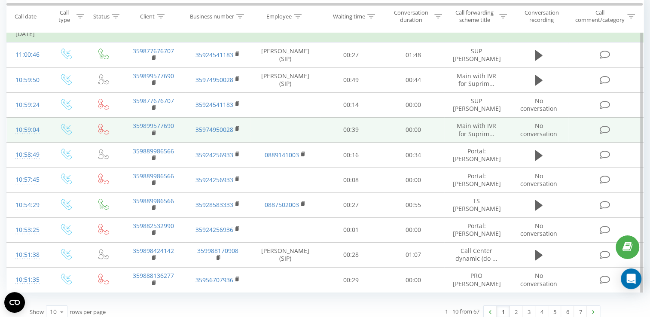
scroll to position [99, 0]
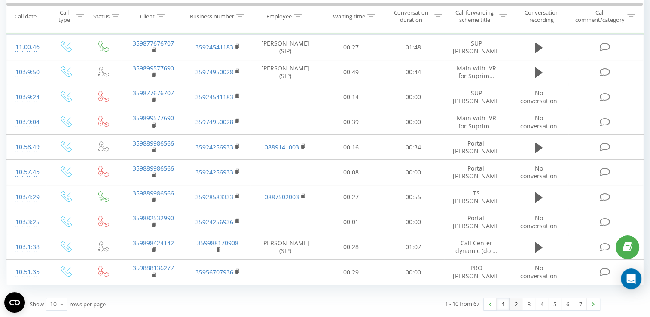
click at [514, 306] on link "2" at bounding box center [515, 304] width 13 height 12
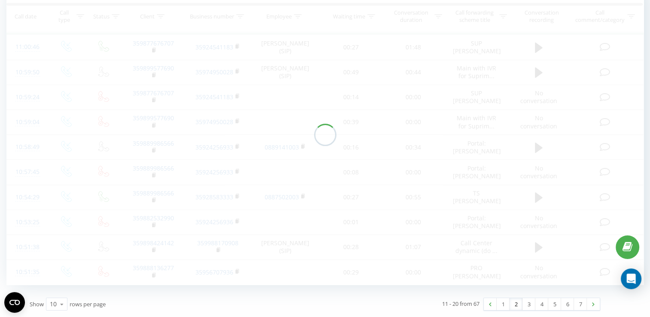
scroll to position [57, 0]
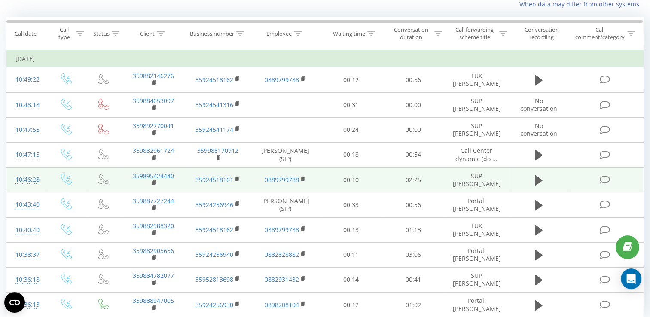
scroll to position [92, 0]
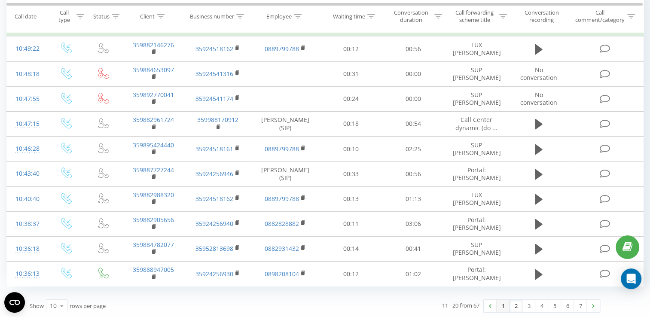
click at [503, 305] on link "1" at bounding box center [502, 306] width 13 height 12
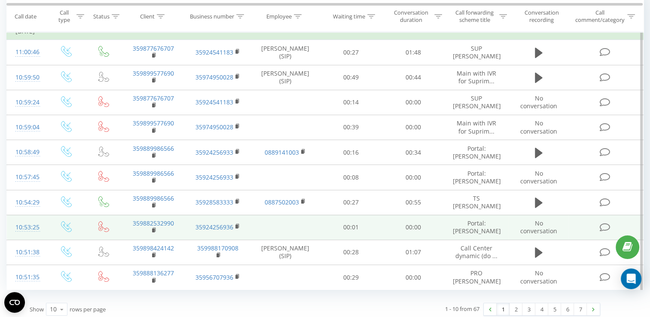
scroll to position [99, 0]
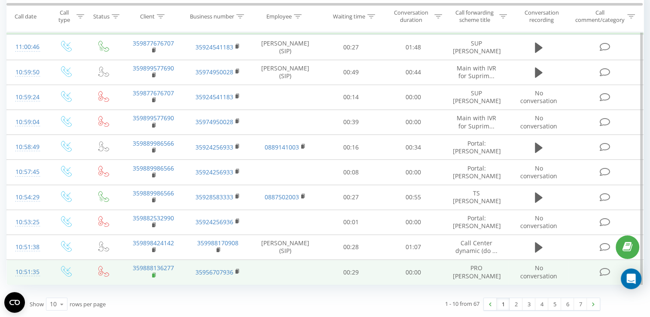
click at [154, 275] on rect at bounding box center [153, 276] width 3 height 4
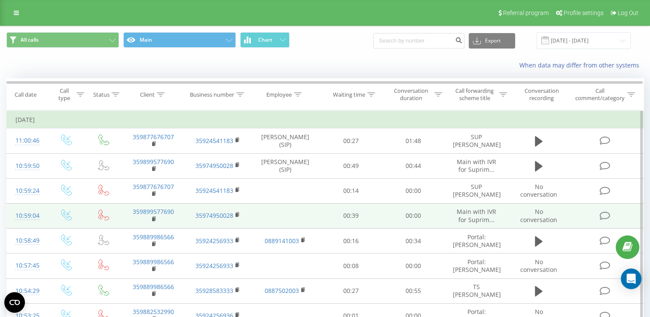
scroll to position [0, 0]
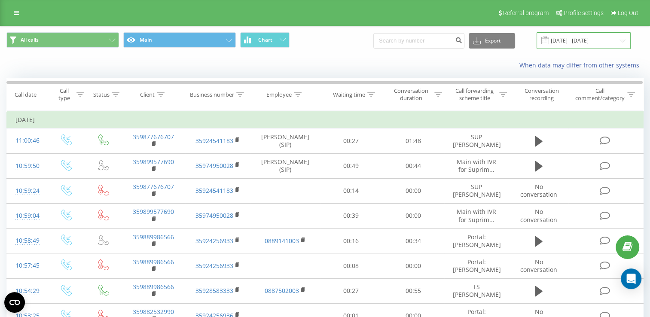
click at [581, 43] on input "[DATE] - [DATE]" at bounding box center [583, 40] width 94 height 17
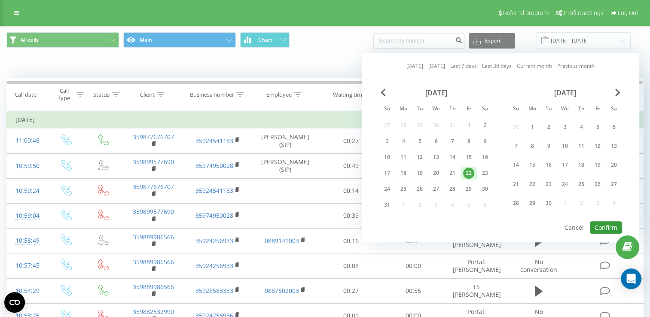
click at [605, 221] on button "Confirm" at bounding box center [606, 227] width 32 height 12
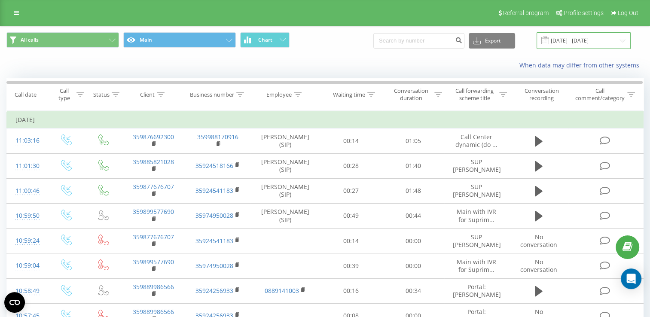
click at [591, 40] on input "[DATE] - [DATE]" at bounding box center [583, 40] width 94 height 17
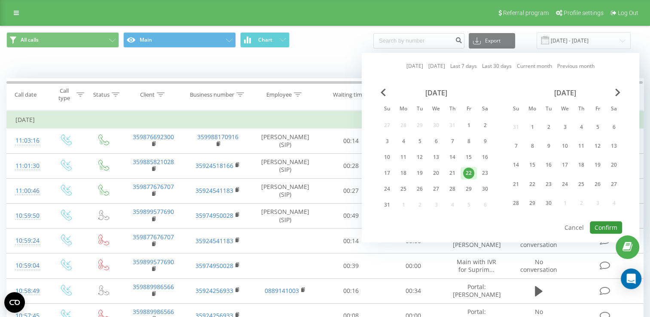
click at [609, 224] on button "Confirm" at bounding box center [606, 227] width 32 height 12
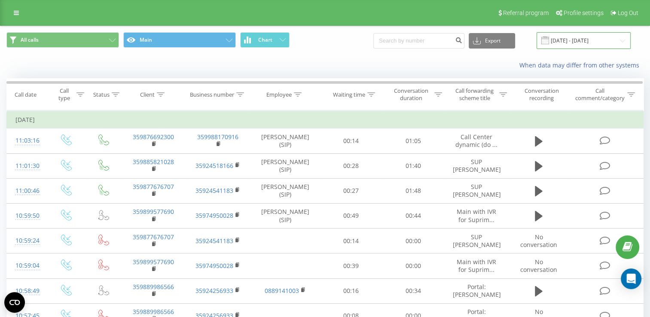
click at [574, 40] on input "[DATE] - [DATE]" at bounding box center [583, 40] width 94 height 17
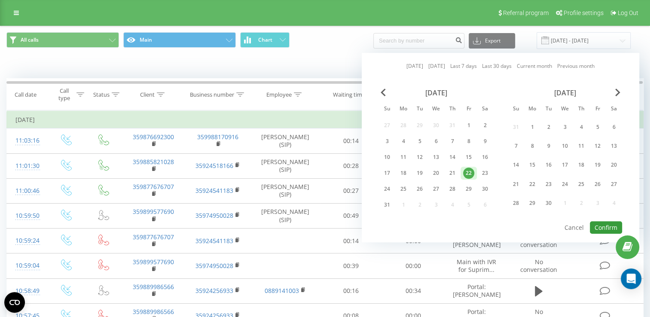
click at [604, 223] on button "Confirm" at bounding box center [606, 227] width 32 height 12
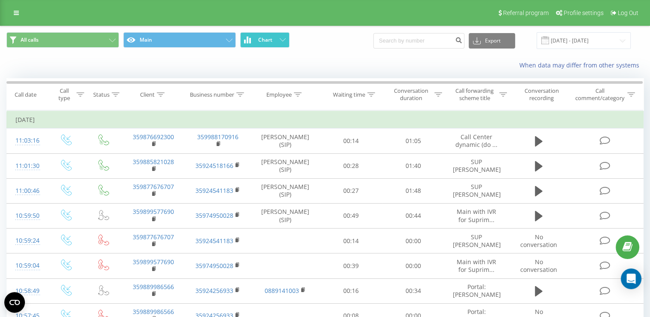
click at [263, 39] on span "Chart" at bounding box center [265, 40] width 14 height 6
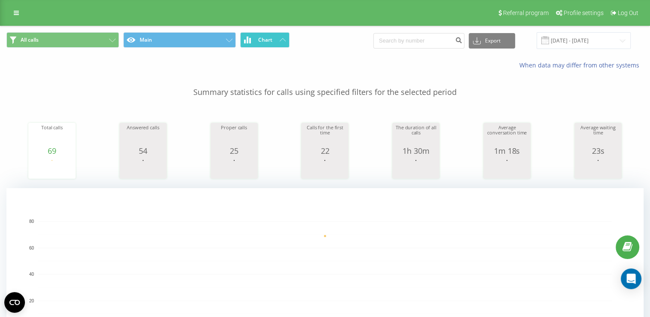
click at [263, 39] on span "Chart" at bounding box center [265, 40] width 14 height 6
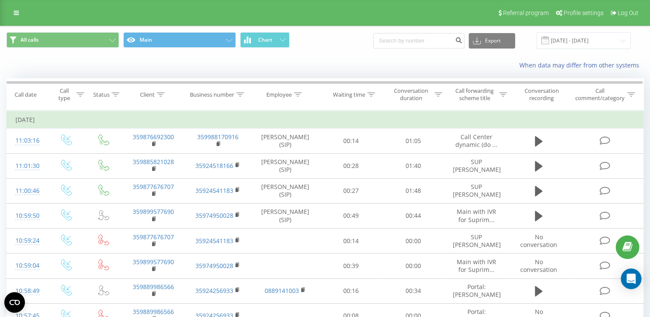
click at [0, 0] on button at bounding box center [0, 0] width 0 height 0
click at [0, 0] on span "359889202000" at bounding box center [0, 0] width 0 height 0
copy span "359889202000"
click at [588, 39] on input "[DATE] - [DATE]" at bounding box center [583, 40] width 94 height 17
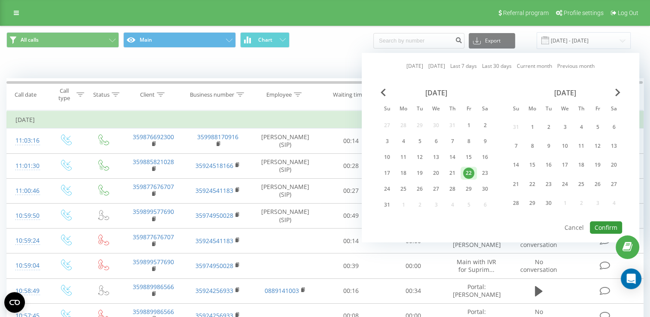
click at [599, 224] on button "Confirm" at bounding box center [606, 227] width 32 height 12
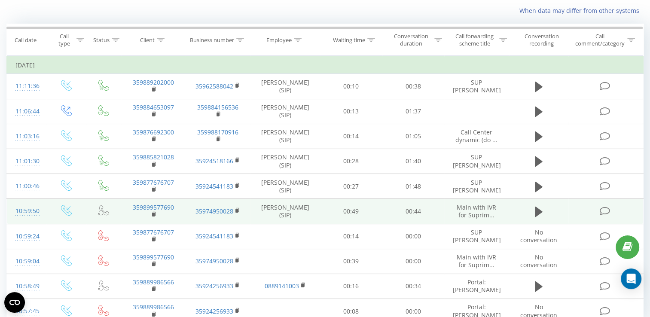
scroll to position [92, 0]
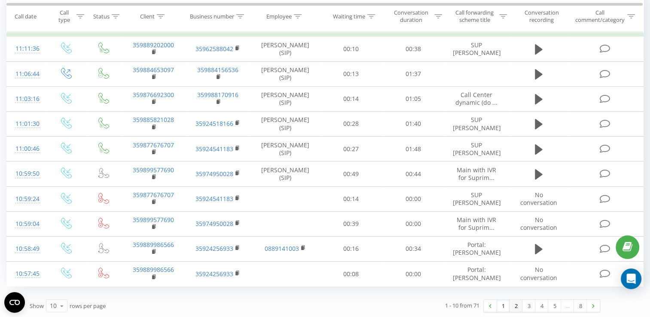
click at [516, 302] on link "2" at bounding box center [515, 306] width 13 height 12
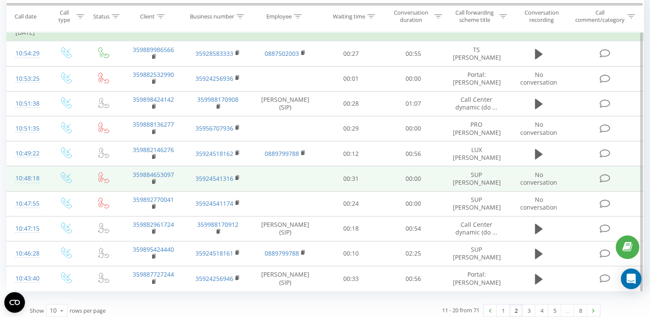
scroll to position [99, 0]
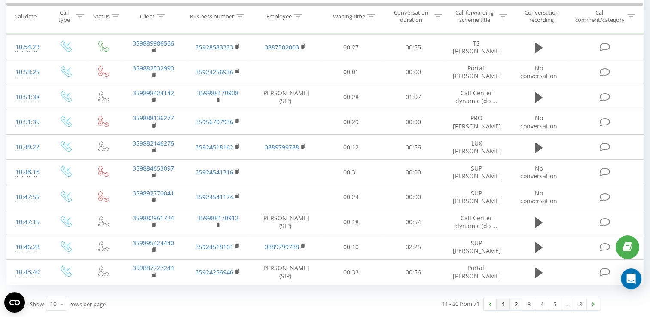
click at [505, 307] on link "1" at bounding box center [502, 304] width 13 height 12
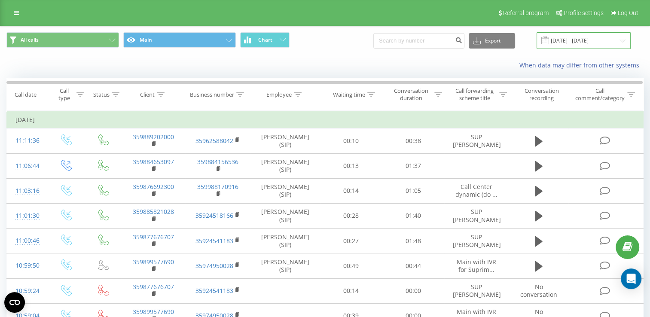
drag, startPoint x: 570, startPoint y: 42, endPoint x: 572, endPoint y: 46, distance: 4.6
click at [570, 42] on input "[DATE] - [DATE]" at bounding box center [583, 40] width 94 height 17
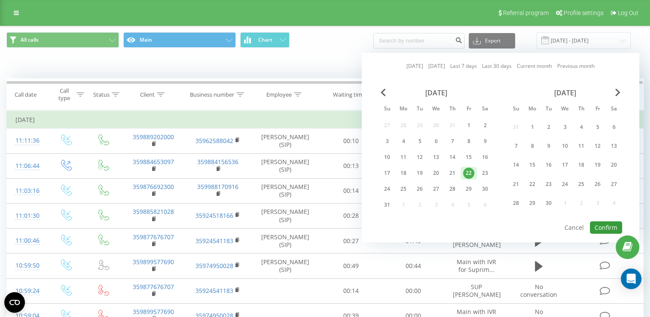
click at [598, 226] on button "Confirm" at bounding box center [606, 227] width 32 height 12
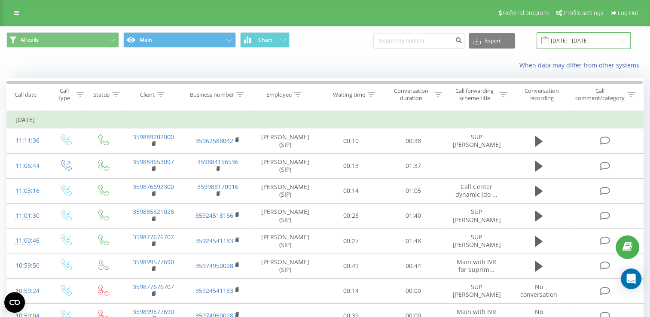
click at [583, 40] on input "[DATE] - [DATE]" at bounding box center [583, 40] width 94 height 17
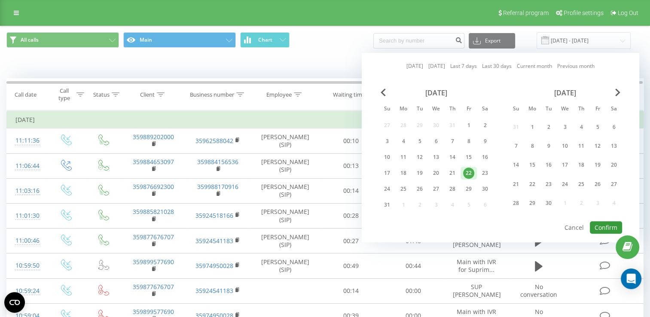
click at [605, 222] on button "Confirm" at bounding box center [606, 227] width 32 height 12
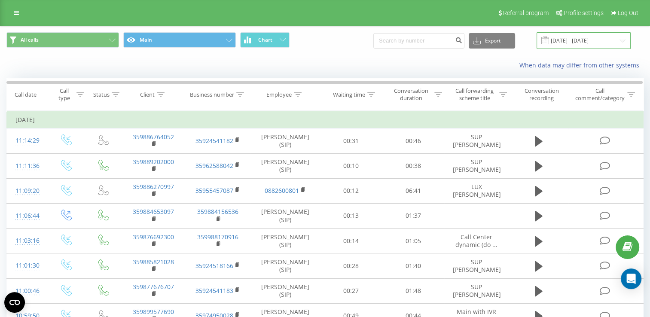
click at [571, 41] on input "[DATE] - [DATE]" at bounding box center [583, 40] width 94 height 17
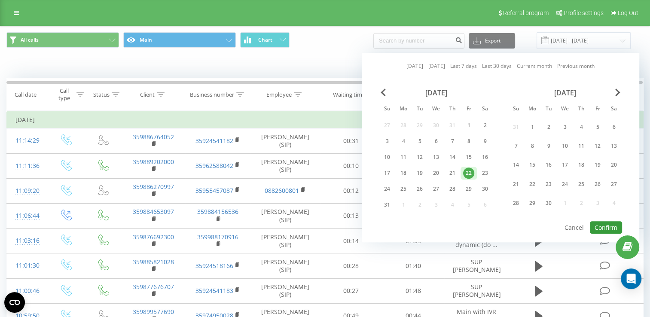
click at [608, 224] on button "Confirm" at bounding box center [606, 227] width 32 height 12
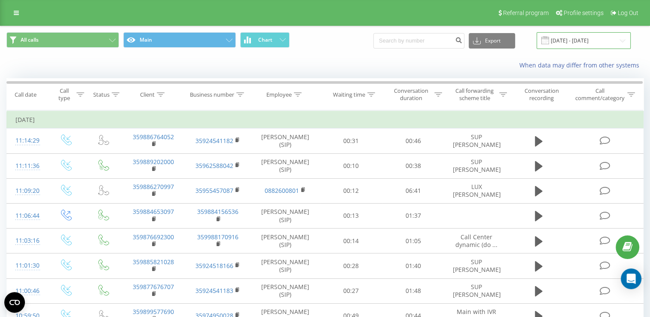
click at [573, 39] on input "[DATE] - [DATE]" at bounding box center [583, 40] width 94 height 17
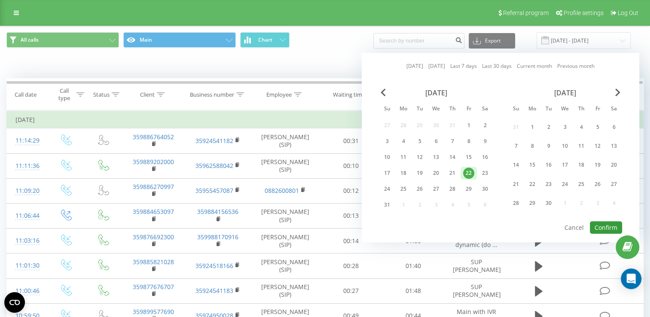
click at [608, 224] on button "Confirm" at bounding box center [606, 227] width 32 height 12
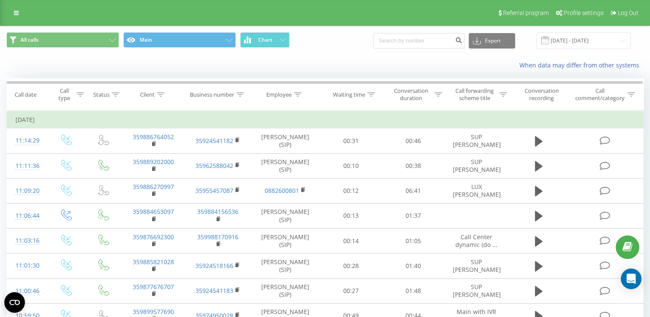
click at [0, 0] on button at bounding box center [0, 0] width 0 height 0
click at [0, 0] on span "359896270617" at bounding box center [0, 0] width 0 height 0
copy span "359896270617"
click at [0, 0] on link "Двустаен апартамент по..." at bounding box center [0, 0] width 0 height 0
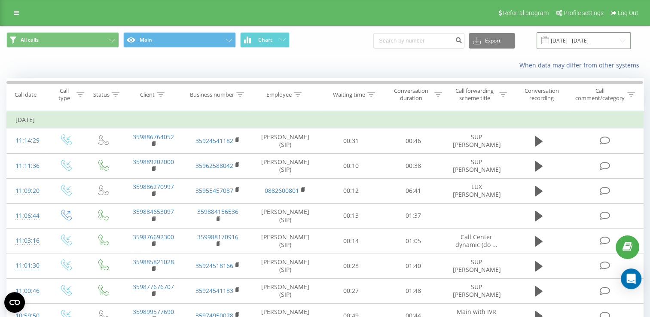
click at [580, 42] on input "[DATE] - [DATE]" at bounding box center [583, 40] width 94 height 17
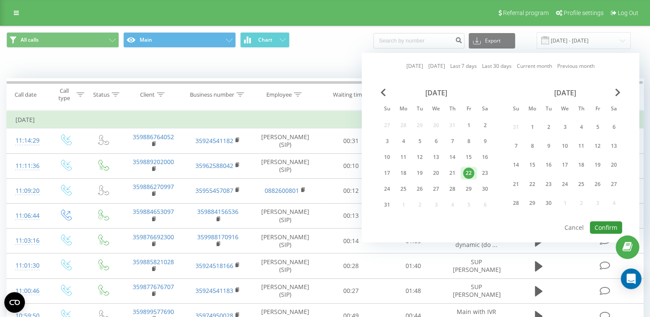
click at [601, 221] on button "Confirm" at bounding box center [606, 227] width 32 height 12
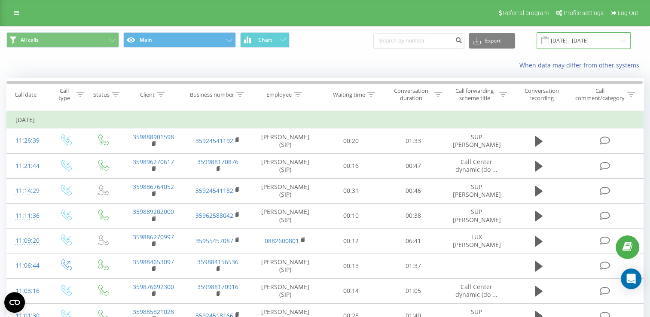
click at [572, 39] on input "[DATE] - [DATE]" at bounding box center [583, 40] width 94 height 17
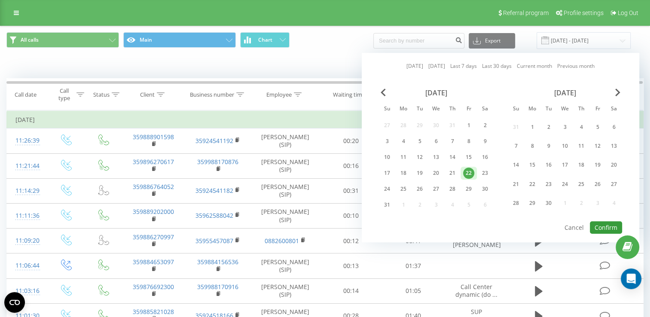
click at [602, 223] on button "Confirm" at bounding box center [606, 227] width 32 height 12
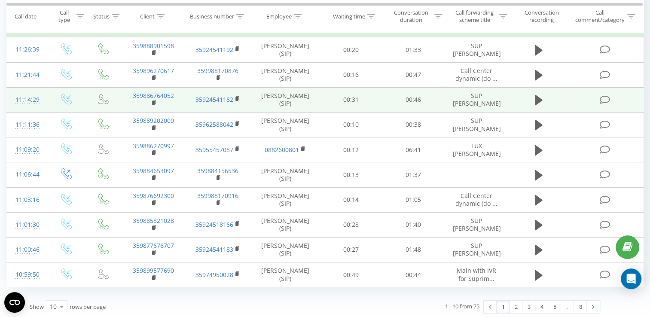
scroll to position [92, 0]
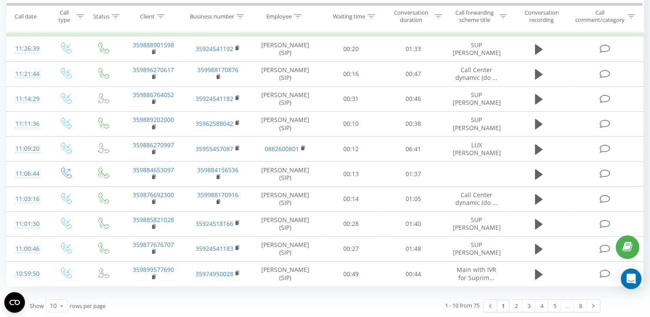
click at [0, 0] on icon at bounding box center [0, 0] width 0 height 0
click at [0, 0] on span "Offline" at bounding box center [0, 0] width 0 height 0
click at [0, 0] on icon at bounding box center [0, 0] width 0 height 0
click at [0, 0] on div "Online" at bounding box center [0, 0] width 0 height 0
click at [0, 0] on icon at bounding box center [0, 0] width 0 height 0
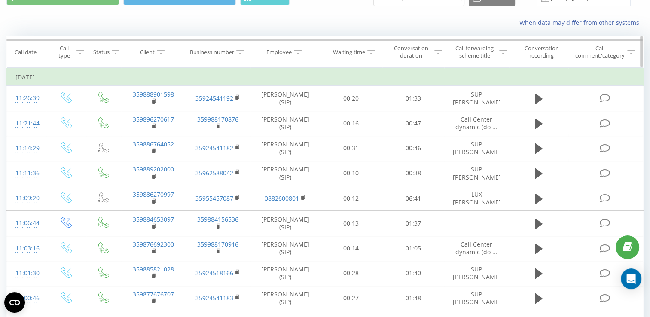
scroll to position [0, 0]
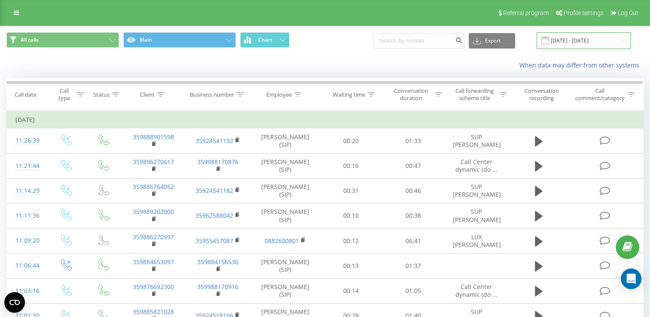
click at [579, 41] on input "[DATE] - [DATE]" at bounding box center [583, 40] width 94 height 17
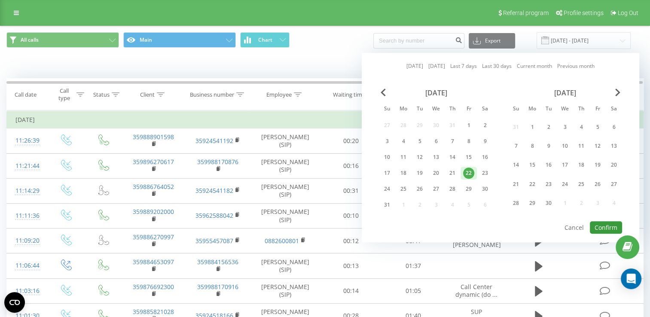
drag, startPoint x: 610, startPoint y: 221, endPoint x: 608, endPoint y: 176, distance: 44.7
click at [610, 221] on button "Confirm" at bounding box center [606, 227] width 32 height 12
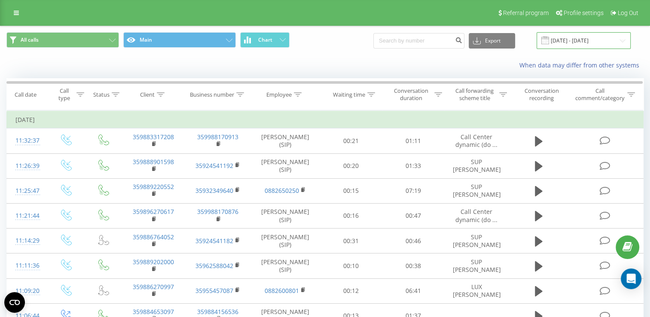
click at [574, 40] on input "[DATE] - [DATE]" at bounding box center [583, 40] width 94 height 17
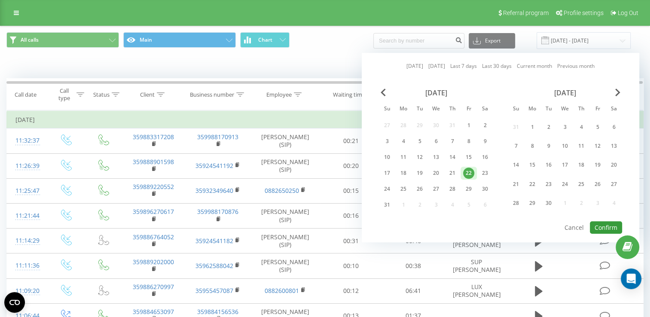
click at [604, 225] on button "Confirm" at bounding box center [606, 227] width 32 height 12
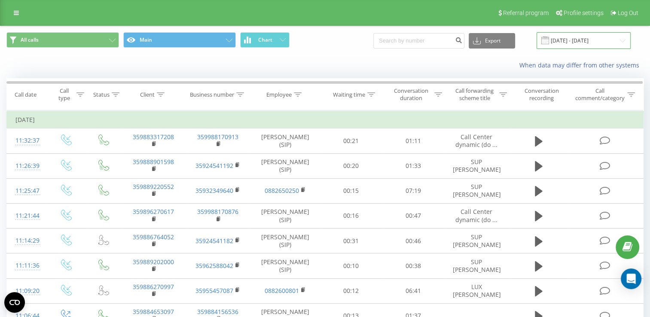
click at [594, 41] on input "[DATE] - [DATE]" at bounding box center [583, 40] width 94 height 17
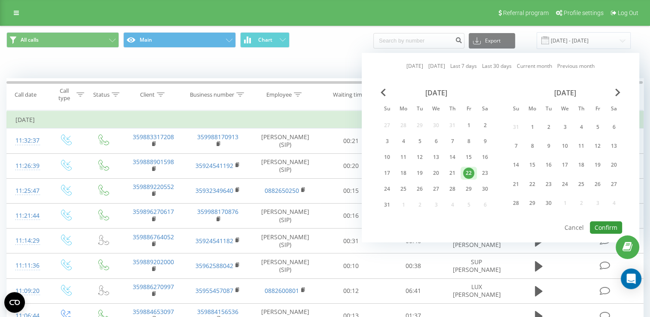
click at [604, 222] on button "Confirm" at bounding box center [606, 227] width 32 height 12
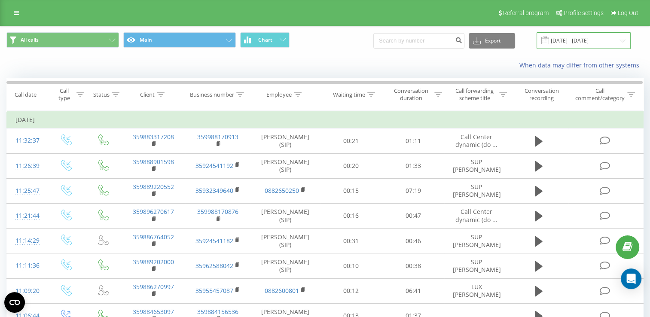
drag, startPoint x: 572, startPoint y: 41, endPoint x: 577, endPoint y: 45, distance: 6.4
click at [572, 41] on input "[DATE] - [DATE]" at bounding box center [583, 40] width 94 height 17
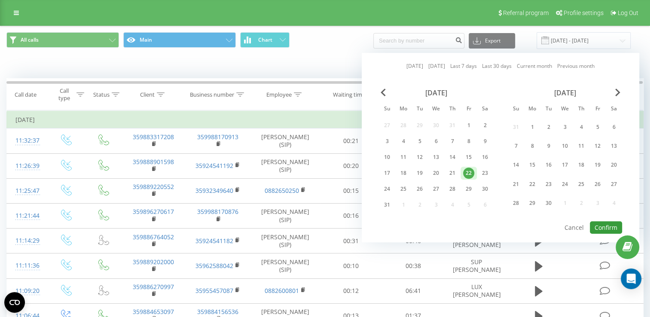
click at [605, 221] on button "Confirm" at bounding box center [606, 227] width 32 height 12
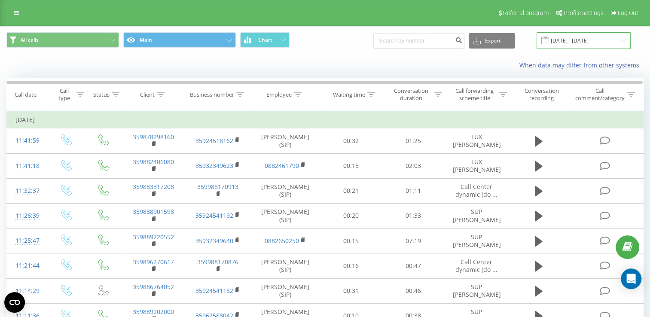
click at [572, 42] on input "[DATE] - [DATE]" at bounding box center [583, 40] width 94 height 17
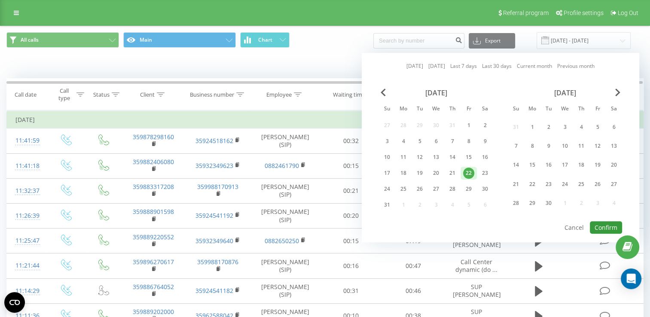
click at [604, 223] on button "Confirm" at bounding box center [606, 227] width 32 height 12
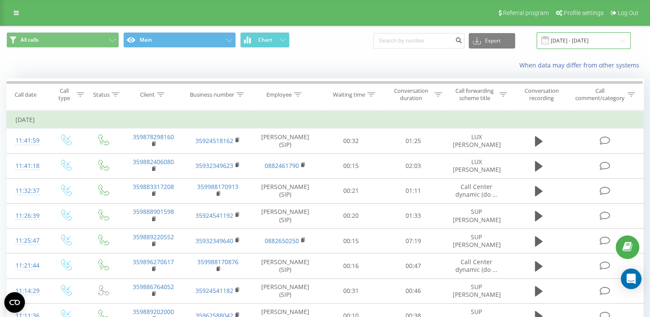
click at [587, 43] on input "[DATE] - [DATE]" at bounding box center [583, 40] width 94 height 17
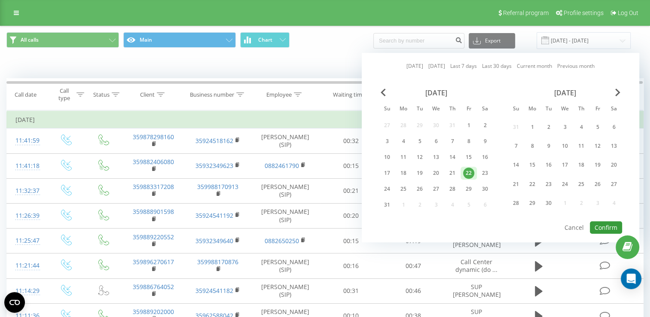
click at [603, 225] on button "Confirm" at bounding box center [606, 227] width 32 height 12
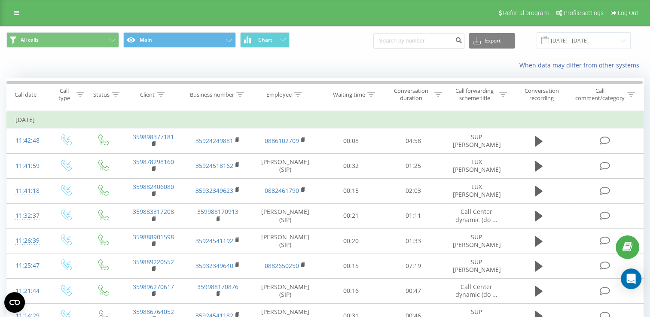
click at [0, 0] on button at bounding box center [0, 0] width 0 height 0
click at [0, 0] on icon at bounding box center [0, 0] width 0 height 0
click at [572, 37] on input "[DATE] - [DATE]" at bounding box center [583, 40] width 94 height 17
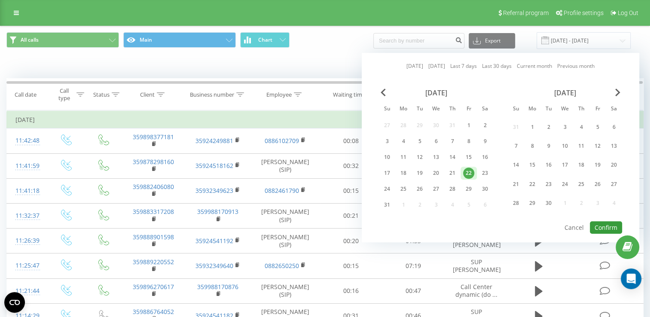
click at [603, 225] on button "Confirm" at bounding box center [606, 227] width 32 height 12
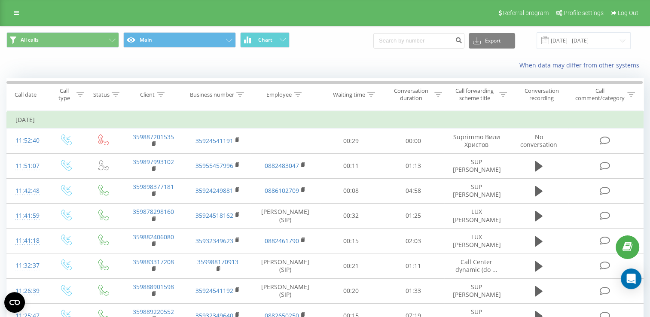
click at [0, 0] on icon at bounding box center [0, 0] width 0 height 0
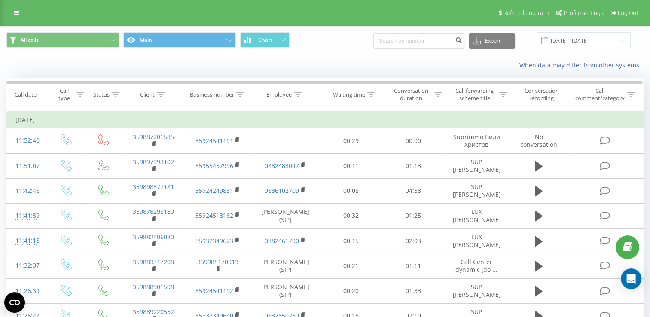
click at [0, 0] on icon at bounding box center [0, 0] width 0 height 0
click at [574, 40] on input "[DATE] - [DATE]" at bounding box center [583, 40] width 94 height 17
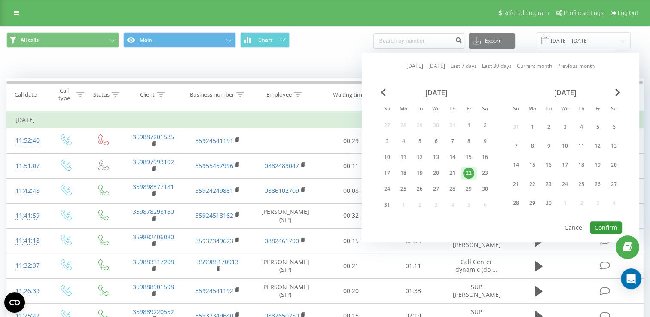
click at [605, 222] on button "Confirm" at bounding box center [606, 227] width 32 height 12
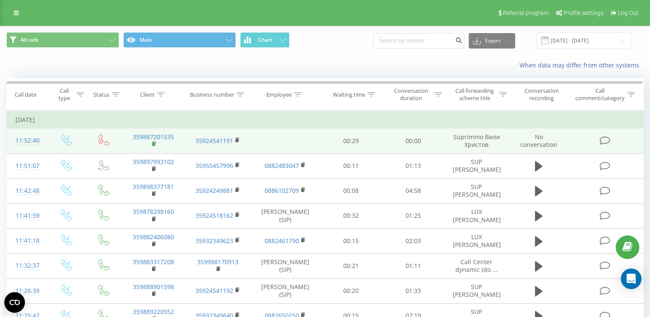
click at [153, 141] on icon at bounding box center [154, 144] width 5 height 6
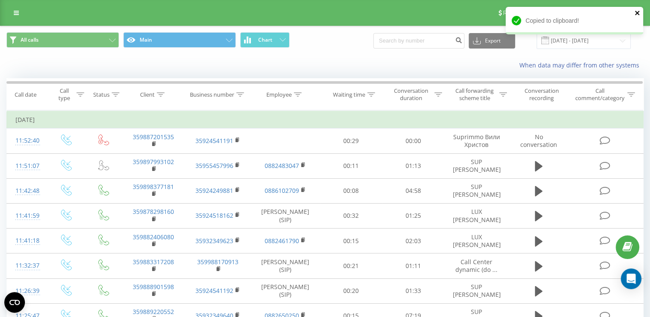
click at [634, 13] on icon "close" at bounding box center [637, 12] width 6 height 7
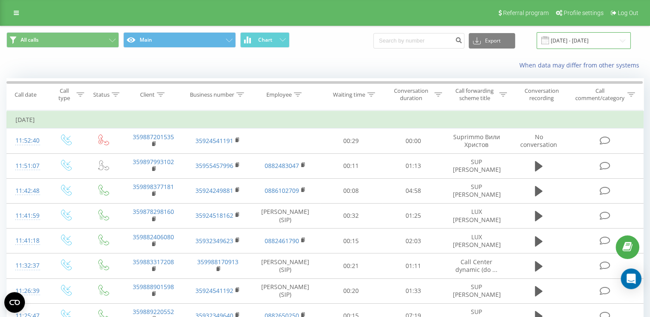
click at [586, 40] on input "[DATE] - [DATE]" at bounding box center [583, 40] width 94 height 17
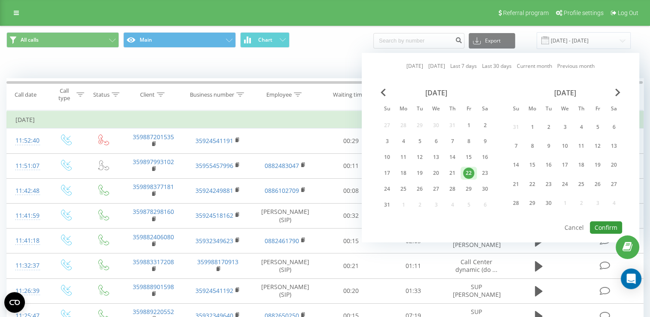
click at [604, 224] on button "Confirm" at bounding box center [606, 227] width 32 height 12
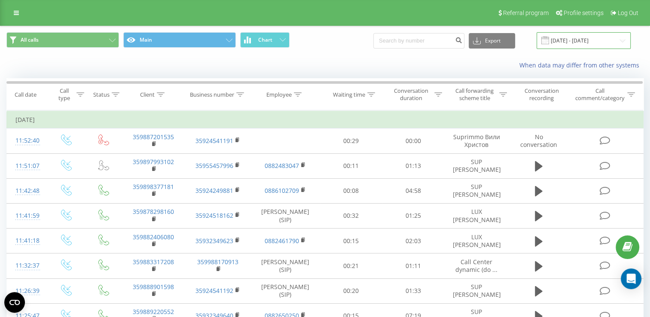
drag, startPoint x: 579, startPoint y: 37, endPoint x: 580, endPoint y: 48, distance: 10.8
click at [579, 37] on input "[DATE] - [DATE]" at bounding box center [583, 40] width 94 height 17
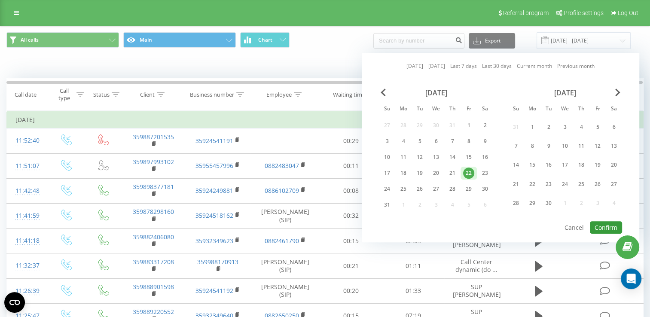
click at [603, 223] on button "Confirm" at bounding box center [606, 227] width 32 height 12
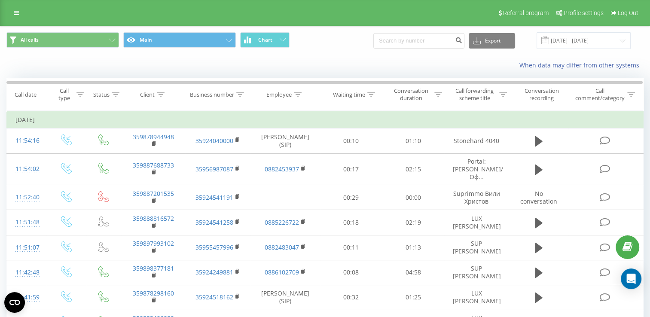
click at [0, 0] on icon at bounding box center [0, 0] width 0 height 0
click at [0, 0] on polygon at bounding box center [0, 0] width 0 height 0
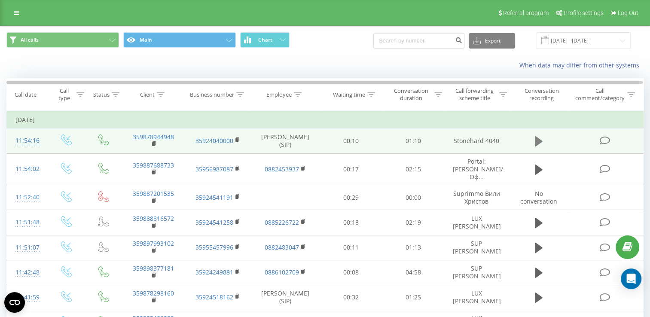
click at [536, 138] on icon at bounding box center [539, 141] width 8 height 10
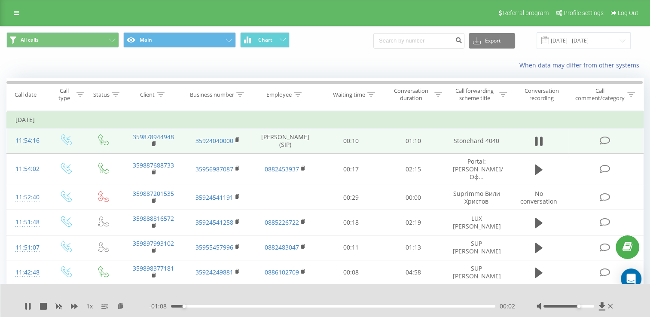
drag, startPoint x: 567, startPoint y: 305, endPoint x: 578, endPoint y: 308, distance: 10.6
click at [578, 308] on div "Accessibility label" at bounding box center [578, 305] width 3 height 3
click at [610, 305] on icon at bounding box center [610, 306] width 5 height 7
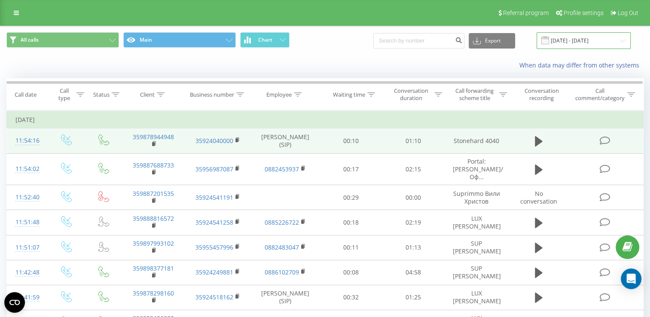
click at [582, 38] on input "[DATE] - [DATE]" at bounding box center [583, 40] width 94 height 17
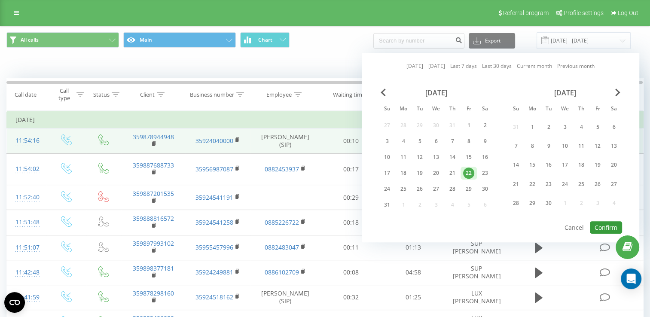
click at [602, 227] on button "Confirm" at bounding box center [606, 227] width 32 height 12
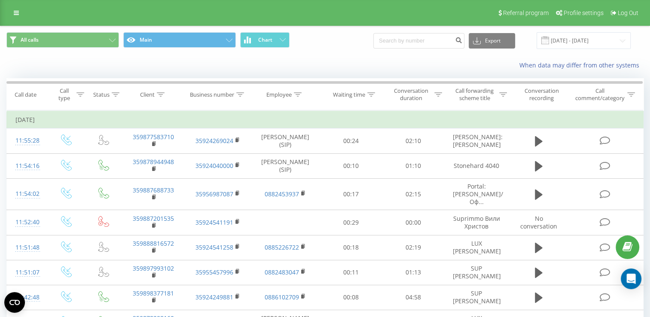
click at [0, 0] on button at bounding box center [0, 0] width 0 height 0
click at [0, 0] on span "359878299392" at bounding box center [0, 0] width 0 height 0
copy span "359878299392"
click at [589, 40] on input "[DATE] - [DATE]" at bounding box center [583, 40] width 94 height 17
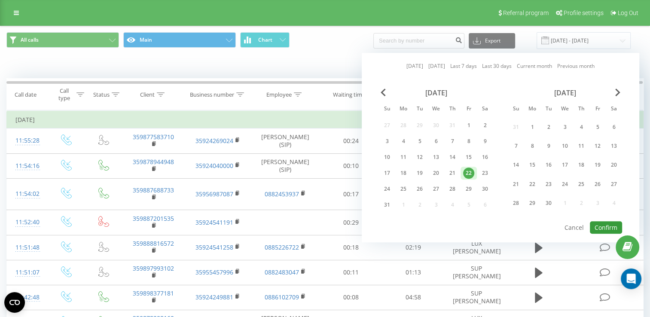
click at [600, 225] on button "Confirm" at bounding box center [606, 227] width 32 height 12
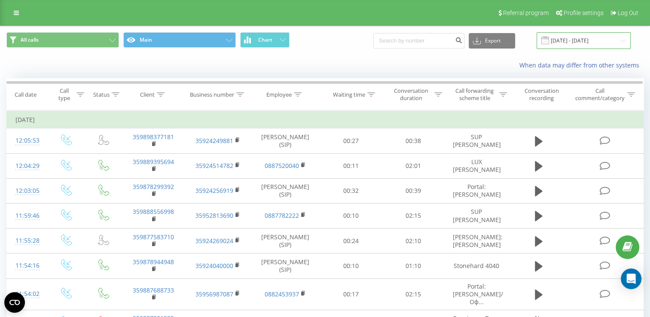
click at [574, 39] on input "[DATE] - [DATE]" at bounding box center [583, 40] width 94 height 17
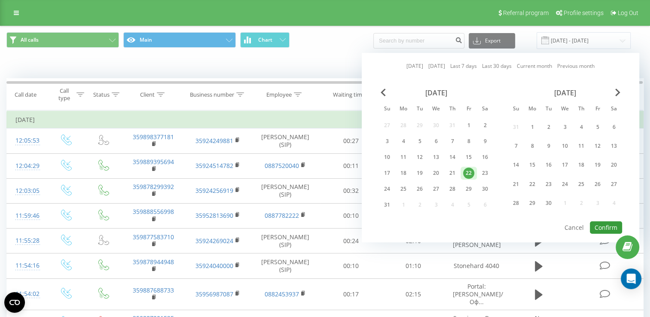
click at [604, 225] on button "Confirm" at bounding box center [606, 227] width 32 height 12
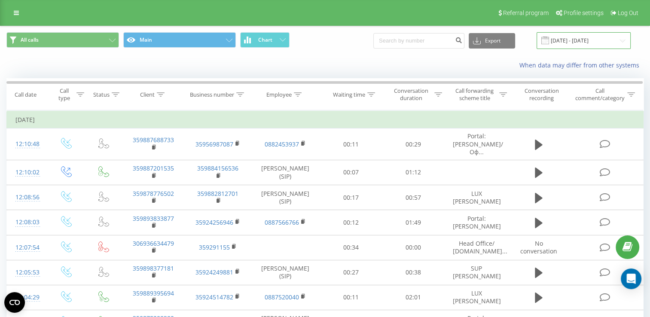
click at [581, 39] on input "[DATE] - [DATE]" at bounding box center [583, 40] width 94 height 17
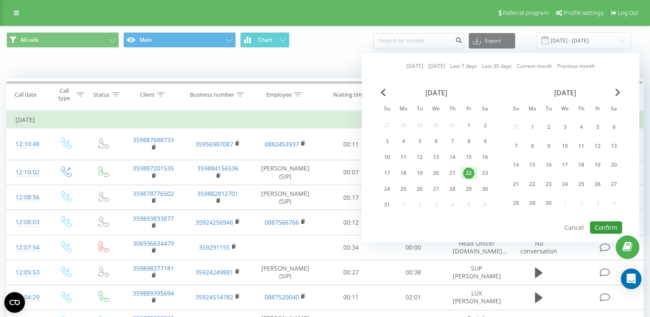
click at [607, 221] on button "Confirm" at bounding box center [606, 227] width 32 height 12
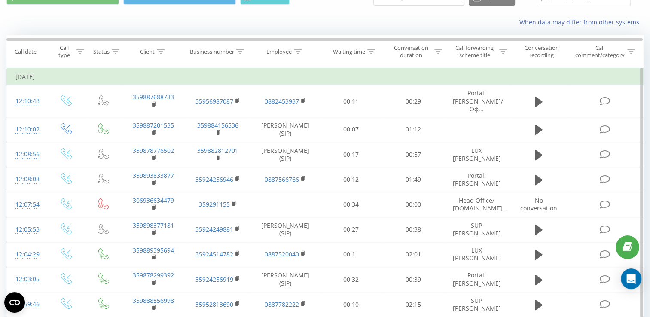
scroll to position [86, 0]
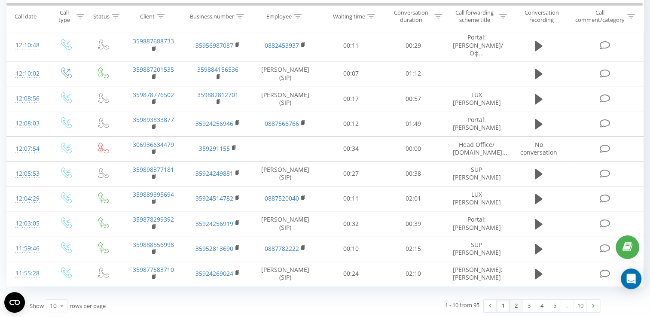
click at [515, 305] on link "2" at bounding box center [515, 306] width 13 height 12
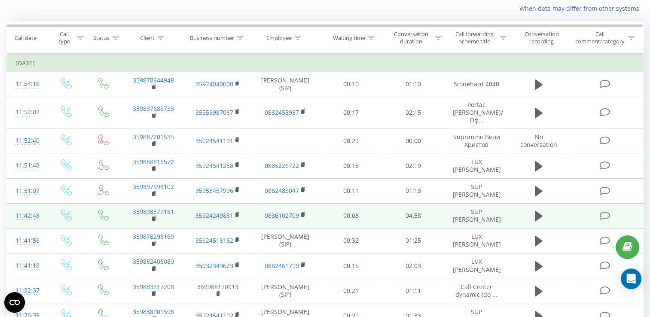
scroll to position [92, 0]
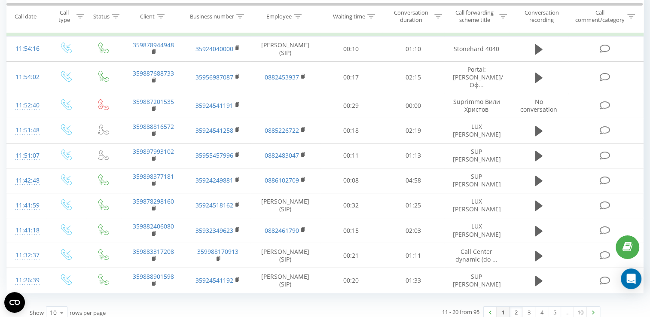
click at [506, 307] on link "1" at bounding box center [502, 313] width 13 height 12
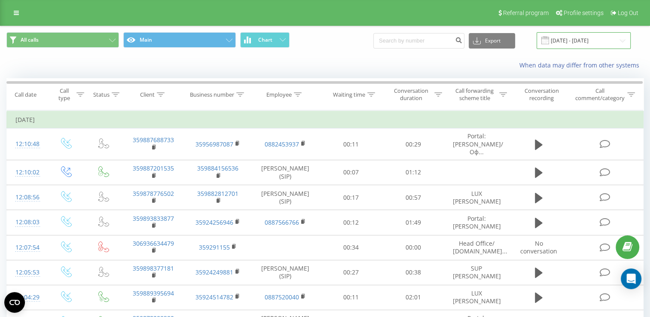
click at [569, 42] on input "[DATE] - [DATE]" at bounding box center [583, 40] width 94 height 17
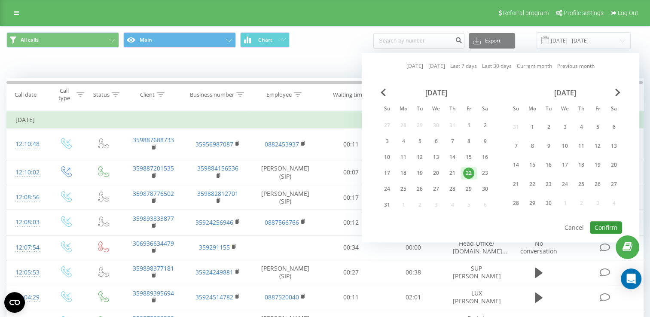
click at [608, 224] on button "Confirm" at bounding box center [606, 227] width 32 height 12
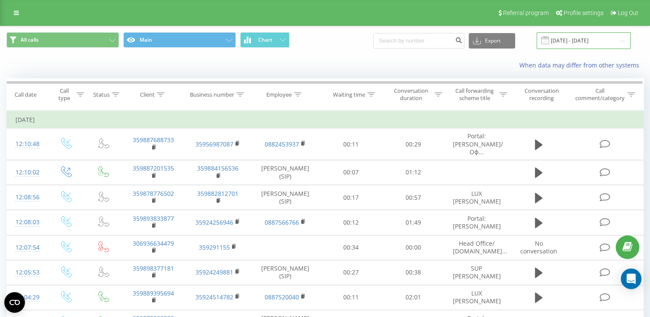
click at [572, 38] on input "[DATE] - [DATE]" at bounding box center [583, 40] width 94 height 17
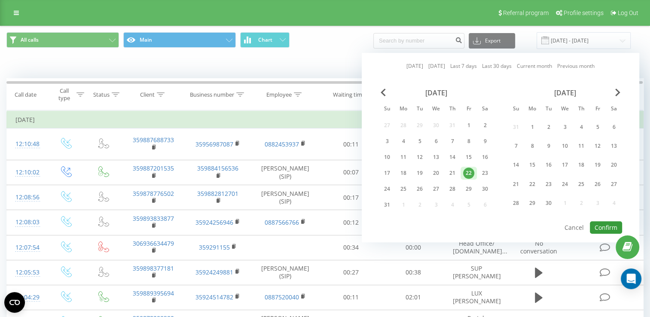
click at [608, 225] on button "Confirm" at bounding box center [606, 227] width 32 height 12
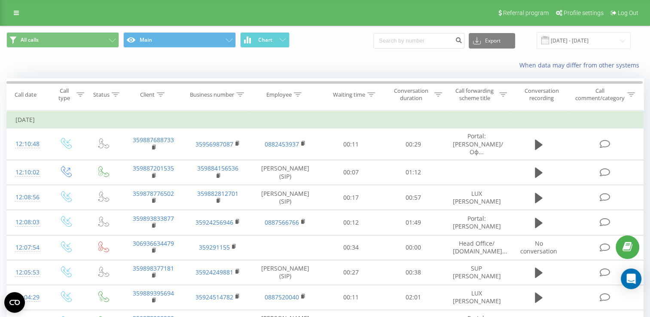
click at [0, 0] on button at bounding box center [0, 0] width 0 height 0
click at [0, 0] on span "359887703622" at bounding box center [0, 0] width 0 height 0
copy span "359887703622"
click at [572, 34] on input "[DATE] - [DATE]" at bounding box center [583, 40] width 94 height 17
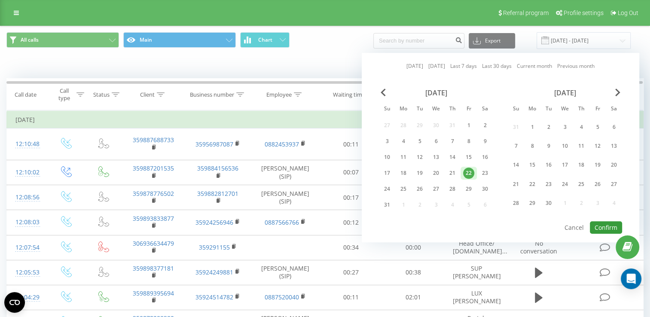
click at [606, 222] on button "Confirm" at bounding box center [606, 227] width 32 height 12
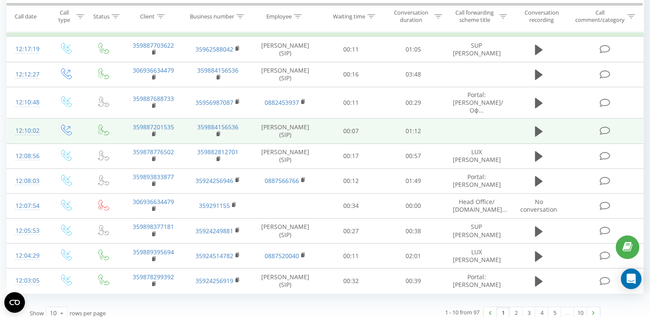
scroll to position [92, 0]
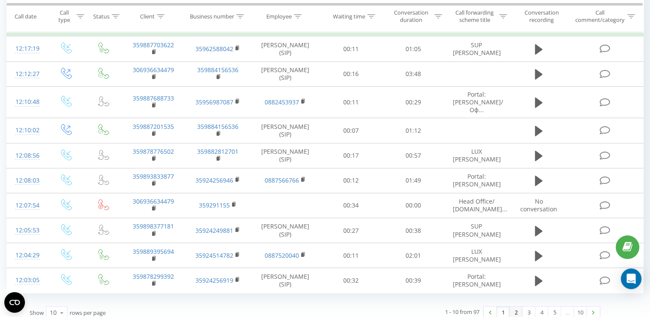
click at [515, 307] on link "2" at bounding box center [515, 313] width 13 height 12
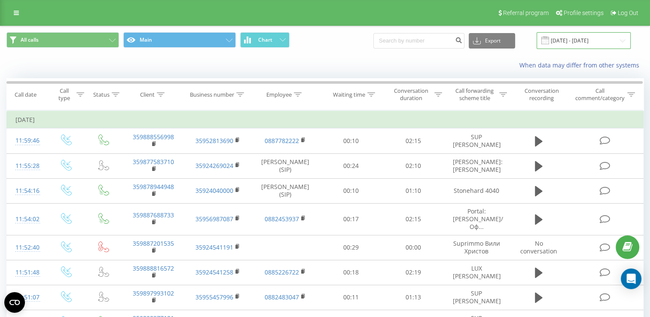
click at [584, 42] on input "[DATE] - [DATE]" at bounding box center [583, 40] width 94 height 17
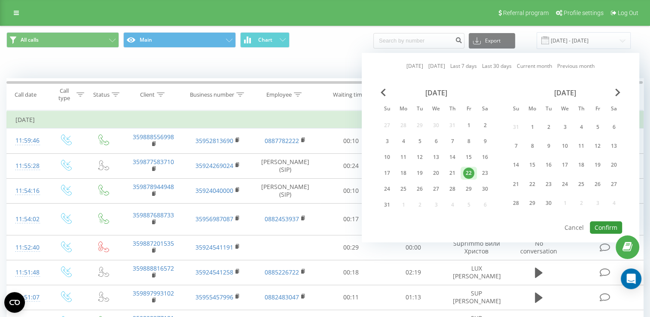
click at [608, 222] on button "Confirm" at bounding box center [606, 227] width 32 height 12
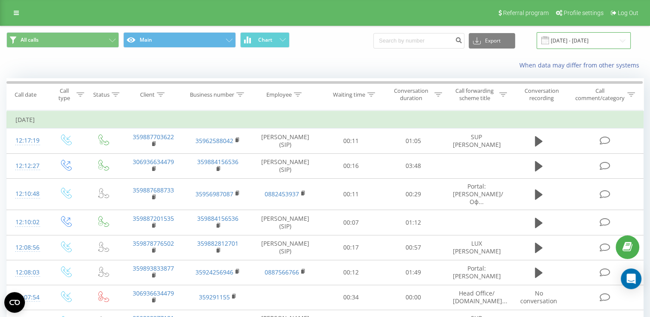
click at [575, 36] on input "[DATE] - [DATE]" at bounding box center [583, 40] width 94 height 17
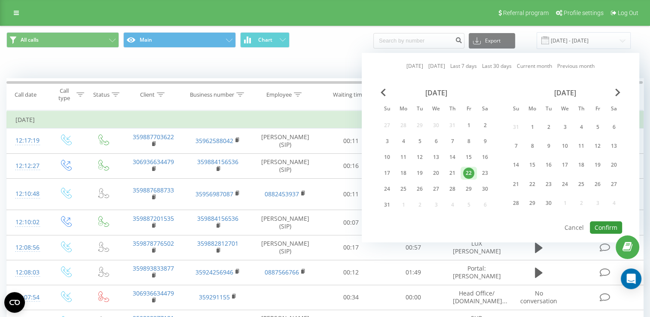
click at [598, 222] on button "Confirm" at bounding box center [606, 227] width 32 height 12
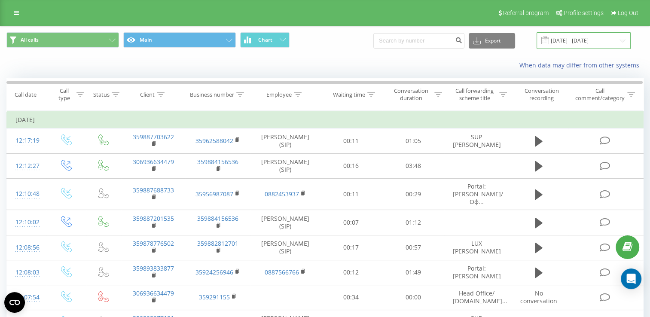
click at [572, 44] on input "[DATE] - [DATE]" at bounding box center [583, 40] width 94 height 17
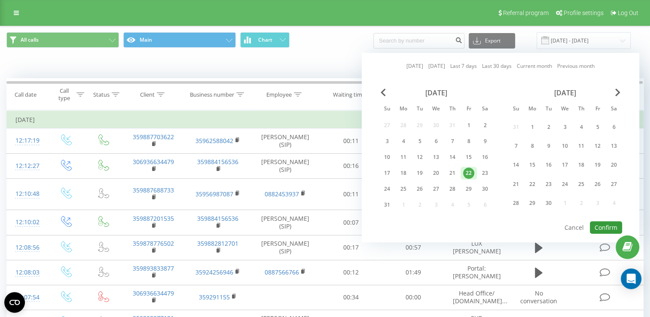
click at [599, 226] on button "Confirm" at bounding box center [606, 227] width 32 height 12
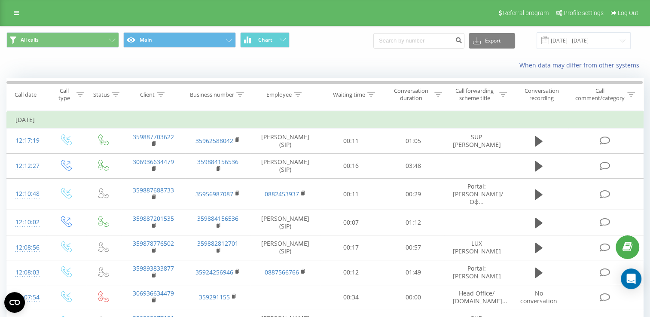
click at [0, 0] on polygon at bounding box center [0, 0] width 0 height 0
click at [581, 38] on input "[DATE] - [DATE]" at bounding box center [583, 40] width 94 height 17
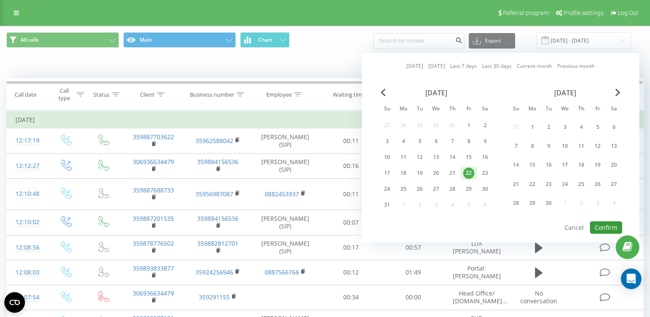
click at [602, 223] on button "Confirm" at bounding box center [606, 227] width 32 height 12
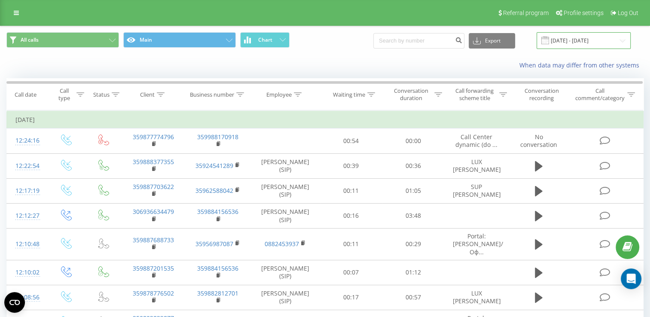
click at [579, 44] on input "[DATE] - [DATE]" at bounding box center [583, 40] width 94 height 17
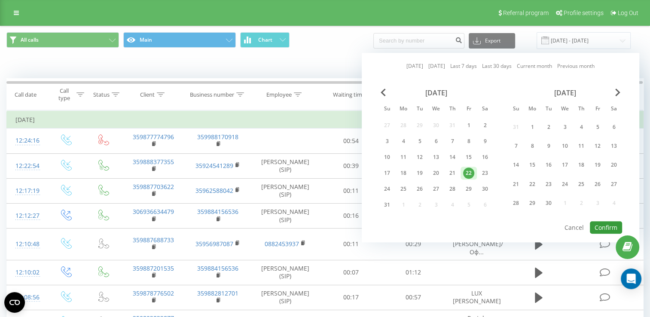
click at [605, 225] on button "Confirm" at bounding box center [606, 227] width 32 height 12
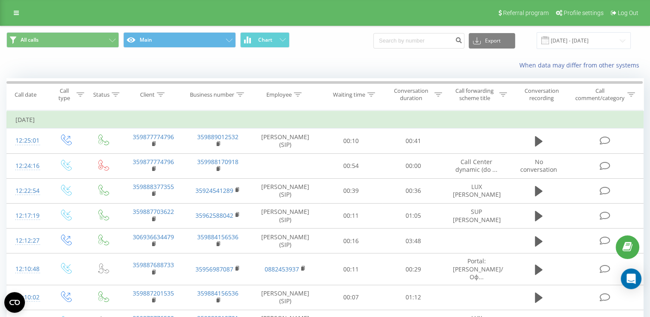
click at [0, 0] on icon at bounding box center [0, 0] width 0 height 0
click at [563, 41] on input "[DATE] - [DATE]" at bounding box center [583, 40] width 94 height 17
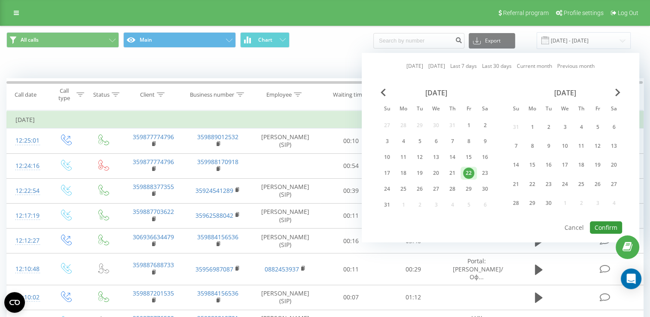
click at [602, 221] on button "Confirm" at bounding box center [606, 227] width 32 height 12
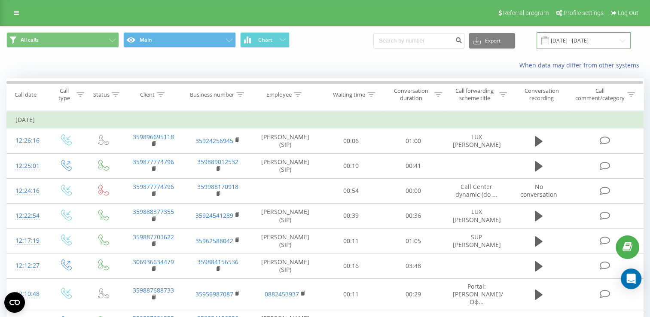
click at [592, 40] on input "[DATE] - [DATE]" at bounding box center [583, 40] width 94 height 17
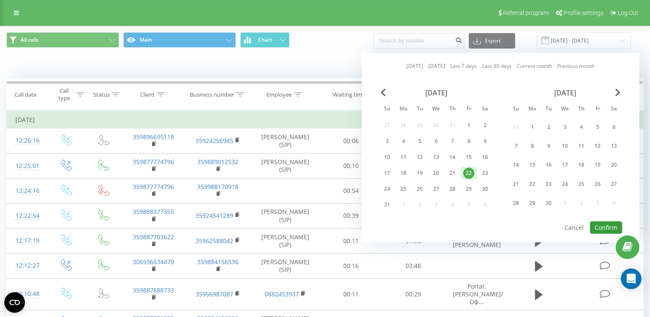
click at [599, 224] on button "Confirm" at bounding box center [606, 227] width 32 height 12
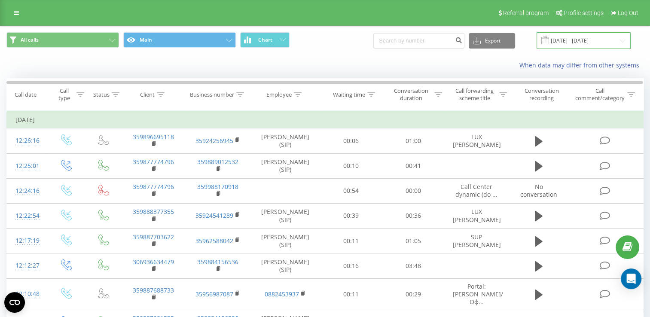
click at [565, 40] on input "[DATE] - [DATE]" at bounding box center [583, 40] width 94 height 17
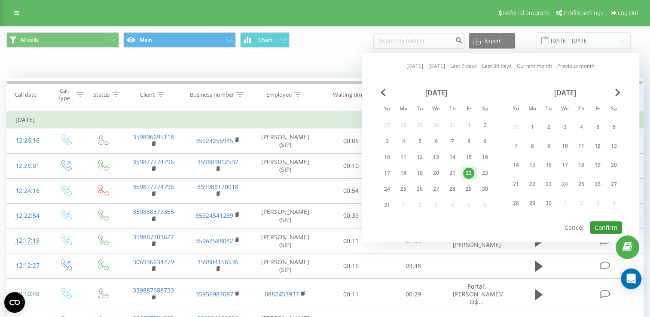
click at [603, 225] on button "Confirm" at bounding box center [606, 227] width 32 height 12
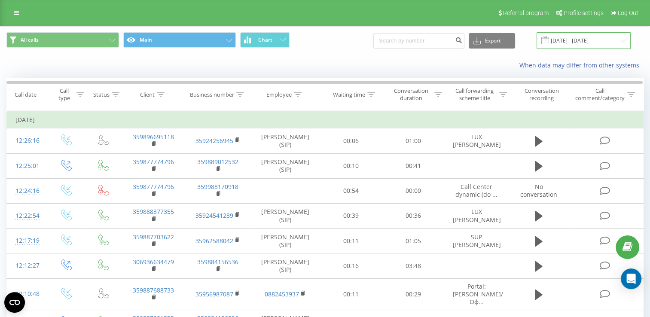
click at [577, 40] on input "[DATE] - [DATE]" at bounding box center [583, 40] width 94 height 17
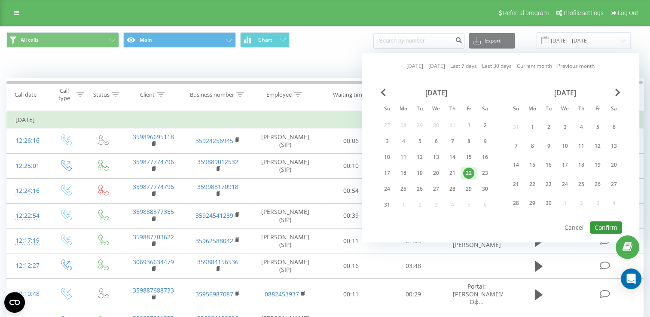
click at [605, 225] on button "Confirm" at bounding box center [606, 227] width 32 height 12
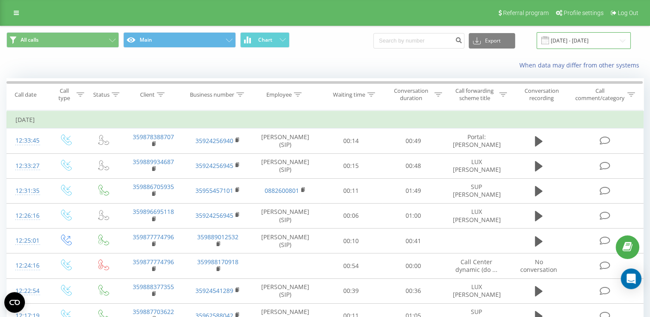
click at [579, 38] on input "[DATE] - [DATE]" at bounding box center [583, 40] width 94 height 17
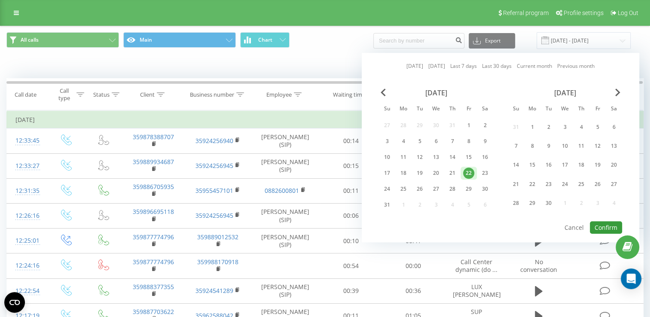
click at [599, 221] on button "Confirm" at bounding box center [606, 227] width 32 height 12
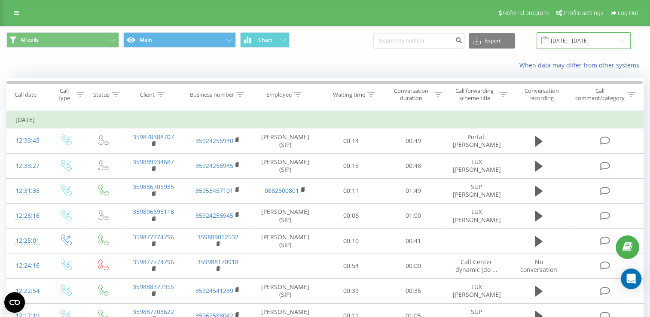
click at [567, 43] on input "[DATE] - [DATE]" at bounding box center [583, 40] width 94 height 17
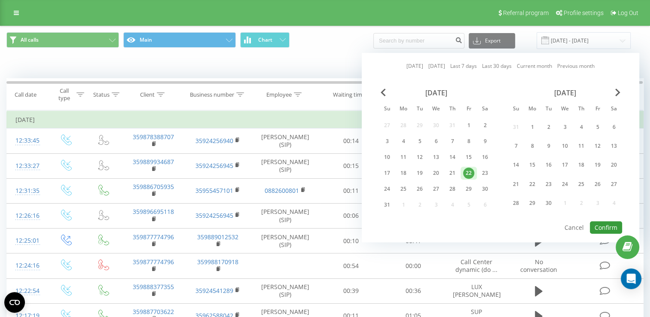
click at [599, 221] on button "Confirm" at bounding box center [606, 227] width 32 height 12
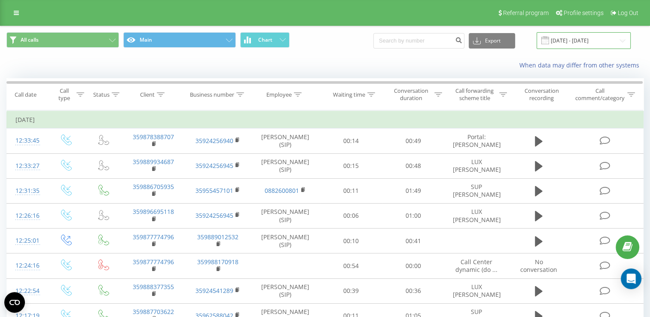
click at [575, 40] on input "[DATE] - [DATE]" at bounding box center [583, 40] width 94 height 17
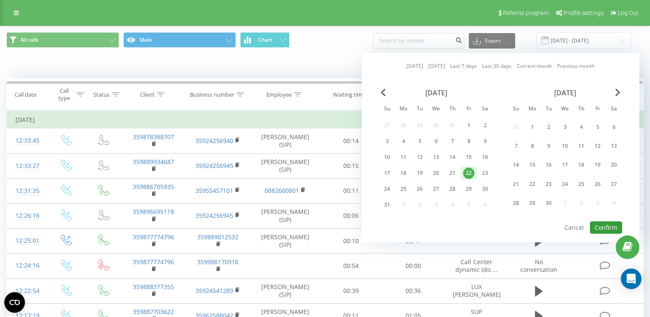
click at [605, 225] on button "Confirm" at bounding box center [606, 227] width 32 height 12
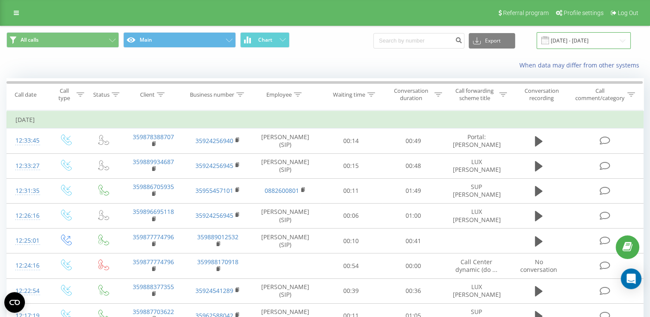
click at [585, 46] on input "[DATE] - [DATE]" at bounding box center [583, 40] width 94 height 17
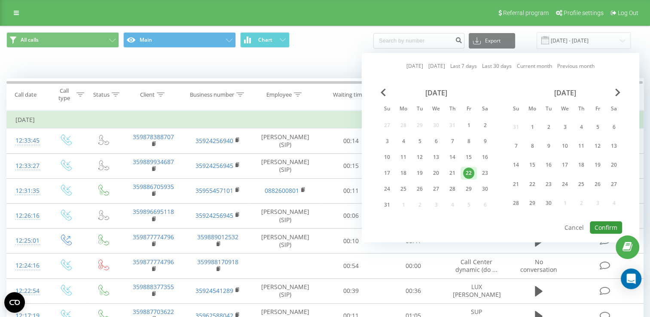
click at [608, 227] on button "Confirm" at bounding box center [606, 227] width 32 height 12
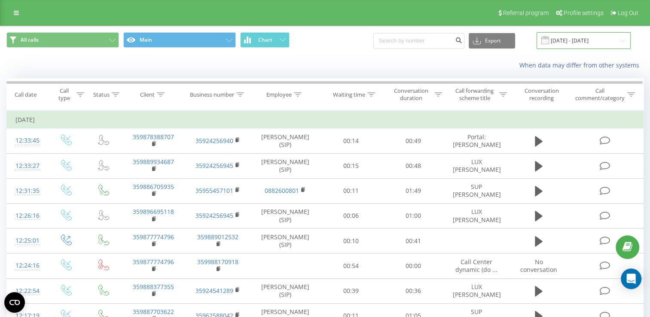
click at [578, 42] on input "[DATE] - [DATE]" at bounding box center [583, 40] width 94 height 17
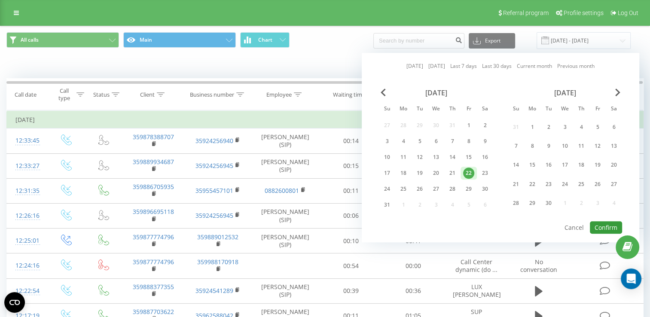
click at [602, 222] on button "Confirm" at bounding box center [606, 227] width 32 height 12
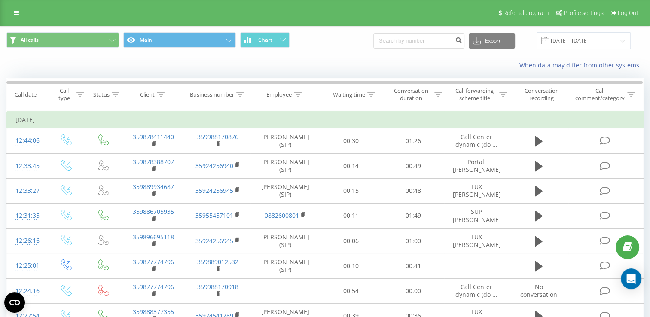
click at [0, 0] on button at bounding box center [0, 0] width 0 height 0
click at [0, 0] on span "359883321314" at bounding box center [0, 0] width 0 height 0
copy span "359883321314"
drag, startPoint x: 576, startPoint y: 41, endPoint x: 578, endPoint y: 46, distance: 4.8
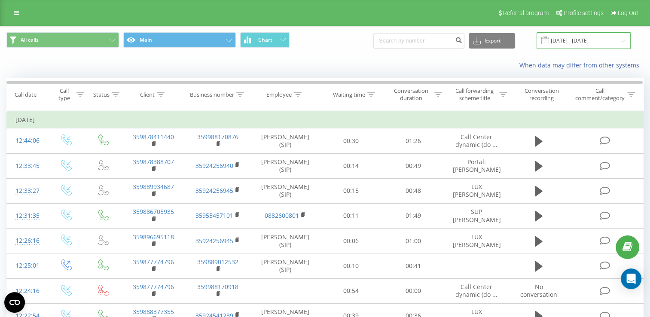
click at [576, 41] on input "[DATE] - [DATE]" at bounding box center [583, 40] width 94 height 17
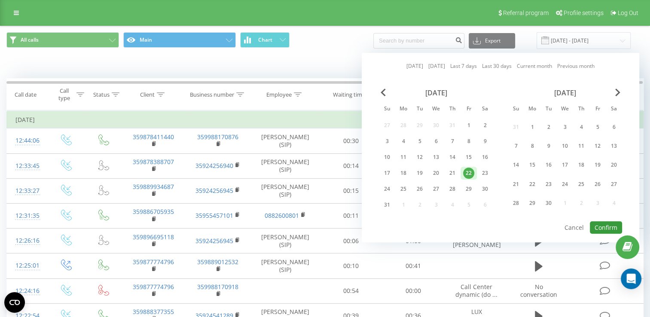
click at [605, 221] on button "Confirm" at bounding box center [606, 227] width 32 height 12
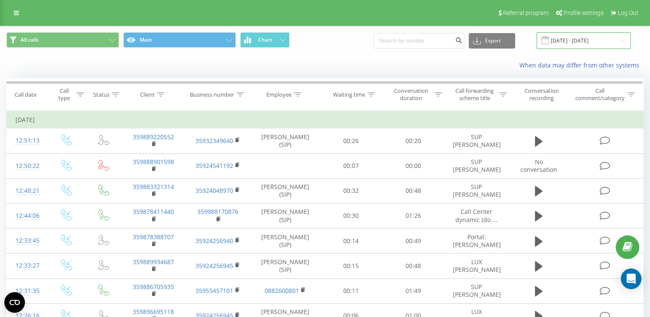
click at [575, 44] on input "[DATE] - [DATE]" at bounding box center [583, 40] width 94 height 17
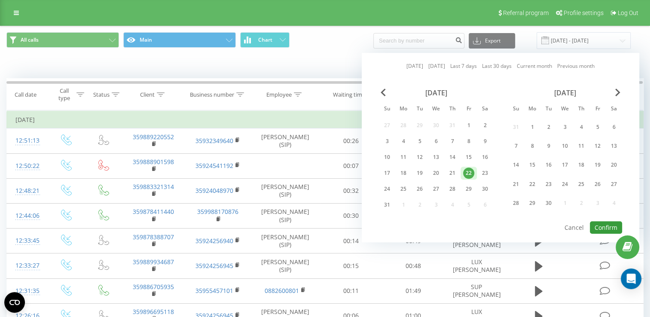
click at [612, 221] on button "Confirm" at bounding box center [606, 227] width 32 height 12
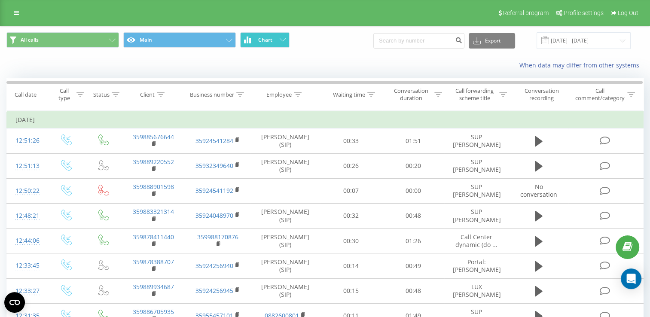
click at [255, 42] on button "Chart" at bounding box center [264, 39] width 49 height 15
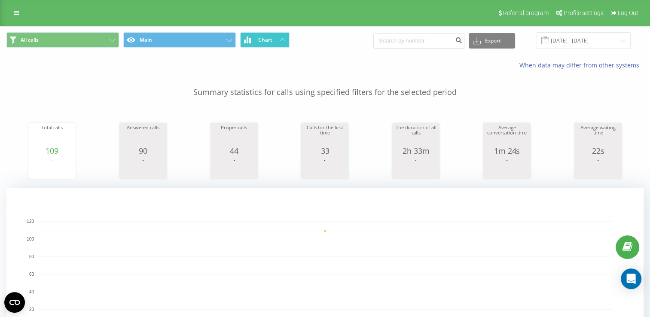
click at [255, 42] on button "Chart" at bounding box center [264, 39] width 49 height 15
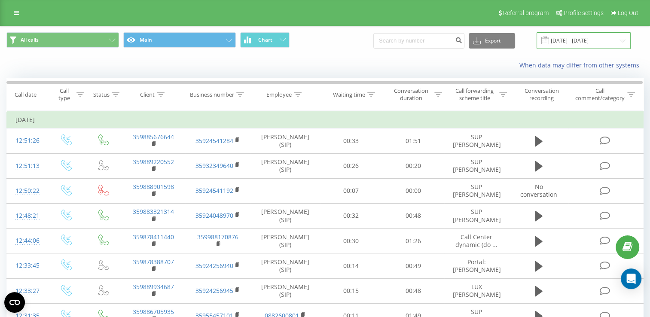
drag, startPoint x: 575, startPoint y: 39, endPoint x: 577, endPoint y: 46, distance: 7.1
click at [575, 39] on input "[DATE] - [DATE]" at bounding box center [583, 40] width 94 height 17
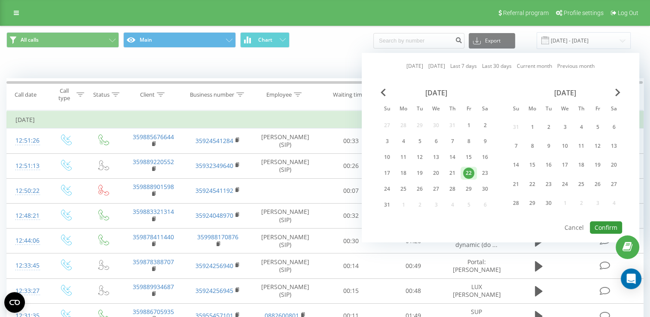
click at [599, 226] on button "Confirm" at bounding box center [606, 227] width 32 height 12
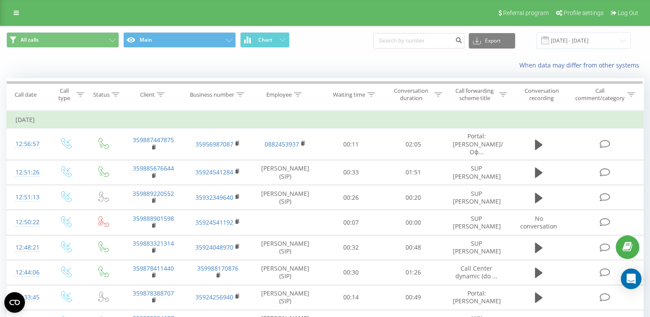
click at [0, 0] on button at bounding box center [0, 0] width 0 height 0
click at [0, 0] on span "359898790271" at bounding box center [0, 0] width 0 height 0
click at [573, 37] on input "[DATE] - [DATE]" at bounding box center [583, 40] width 94 height 17
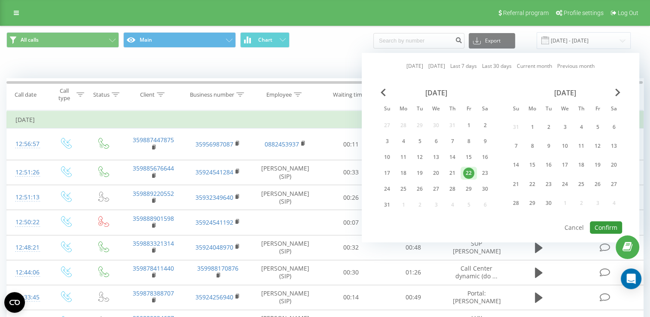
click at [601, 221] on button "Confirm" at bounding box center [606, 227] width 32 height 12
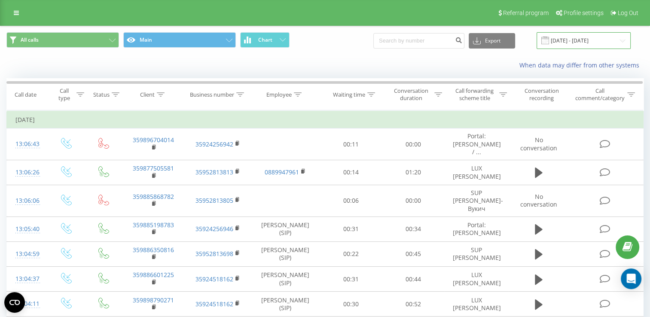
click at [585, 36] on input "[DATE] - [DATE]" at bounding box center [583, 40] width 94 height 17
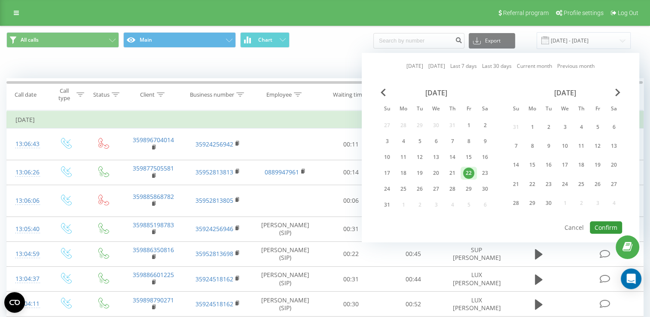
click at [603, 222] on button "Confirm" at bounding box center [606, 227] width 32 height 12
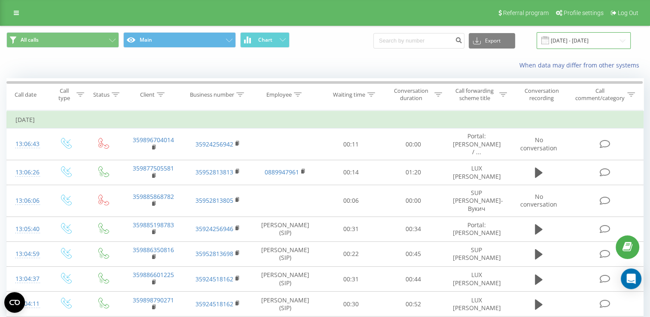
click at [558, 38] on input "[DATE] - [DATE]" at bounding box center [583, 40] width 94 height 17
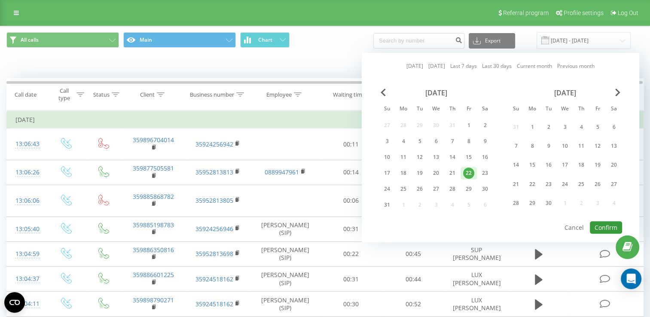
click at [605, 225] on button "Confirm" at bounding box center [606, 227] width 32 height 12
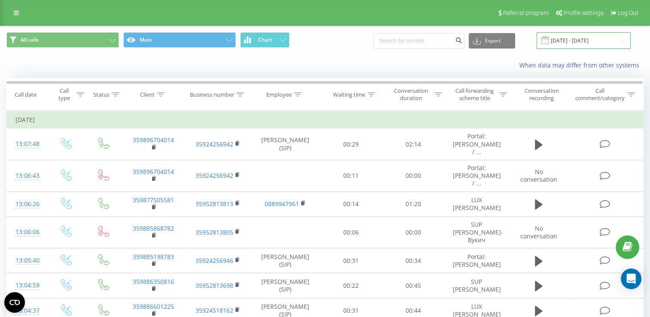
click at [582, 39] on input "[DATE] - [DATE]" at bounding box center [583, 40] width 94 height 17
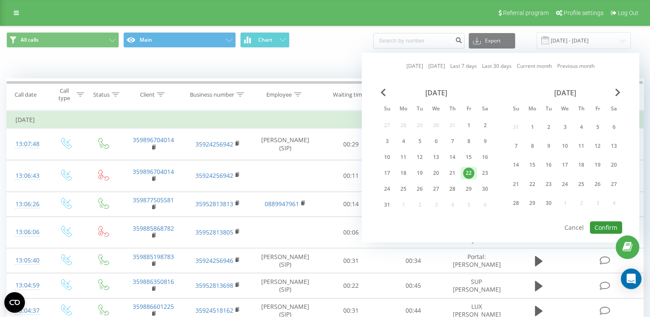
click at [605, 221] on button "Confirm" at bounding box center [606, 227] width 32 height 12
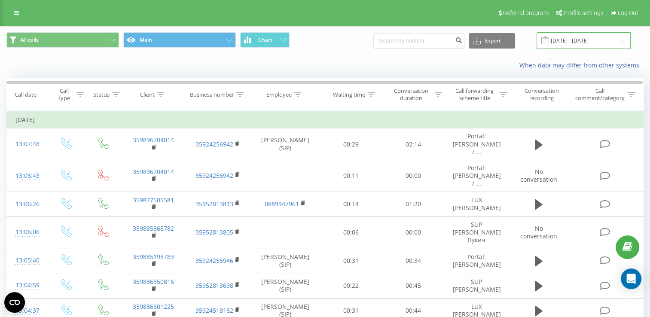
click at [570, 39] on input "[DATE] - [DATE]" at bounding box center [583, 40] width 94 height 17
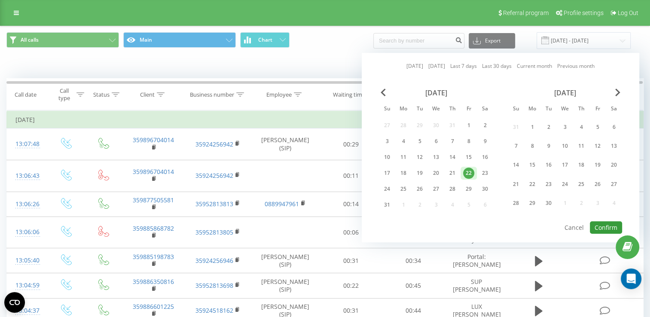
click at [605, 225] on button "Confirm" at bounding box center [606, 227] width 32 height 12
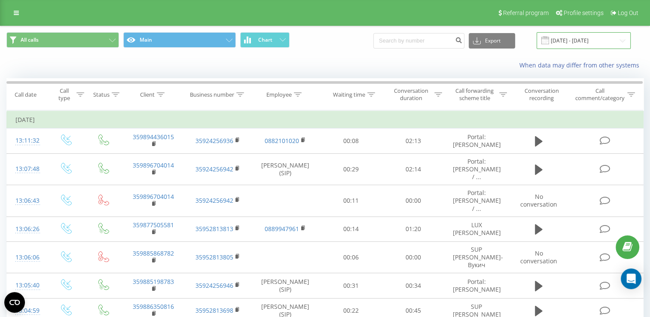
click at [574, 44] on input "[DATE] - [DATE]" at bounding box center [583, 40] width 94 height 17
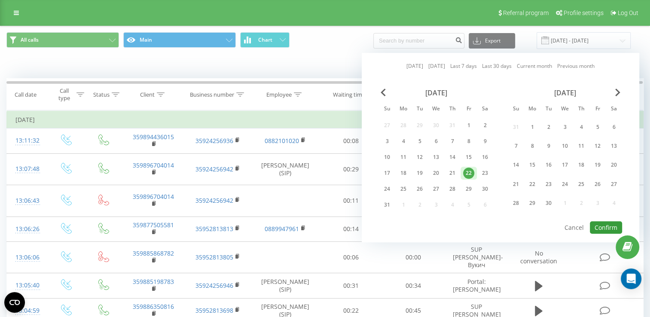
click at [608, 221] on button "Confirm" at bounding box center [606, 227] width 32 height 12
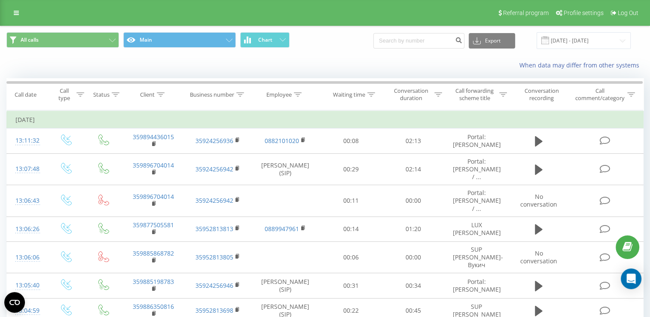
click at [0, 0] on icon at bounding box center [0, 0] width 0 height 0
click at [0, 0] on span "Offline" at bounding box center [0, 0] width 0 height 0
click at [0, 0] on icon at bounding box center [0, 0] width 0 height 0
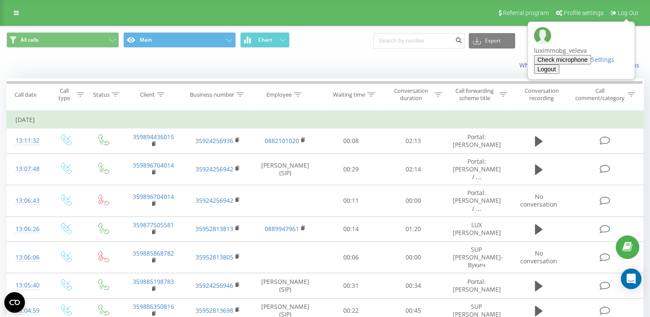
click at [559, 64] on button "Logout" at bounding box center [546, 68] width 25 height 9
